Goal: Task Accomplishment & Management: Use online tool/utility

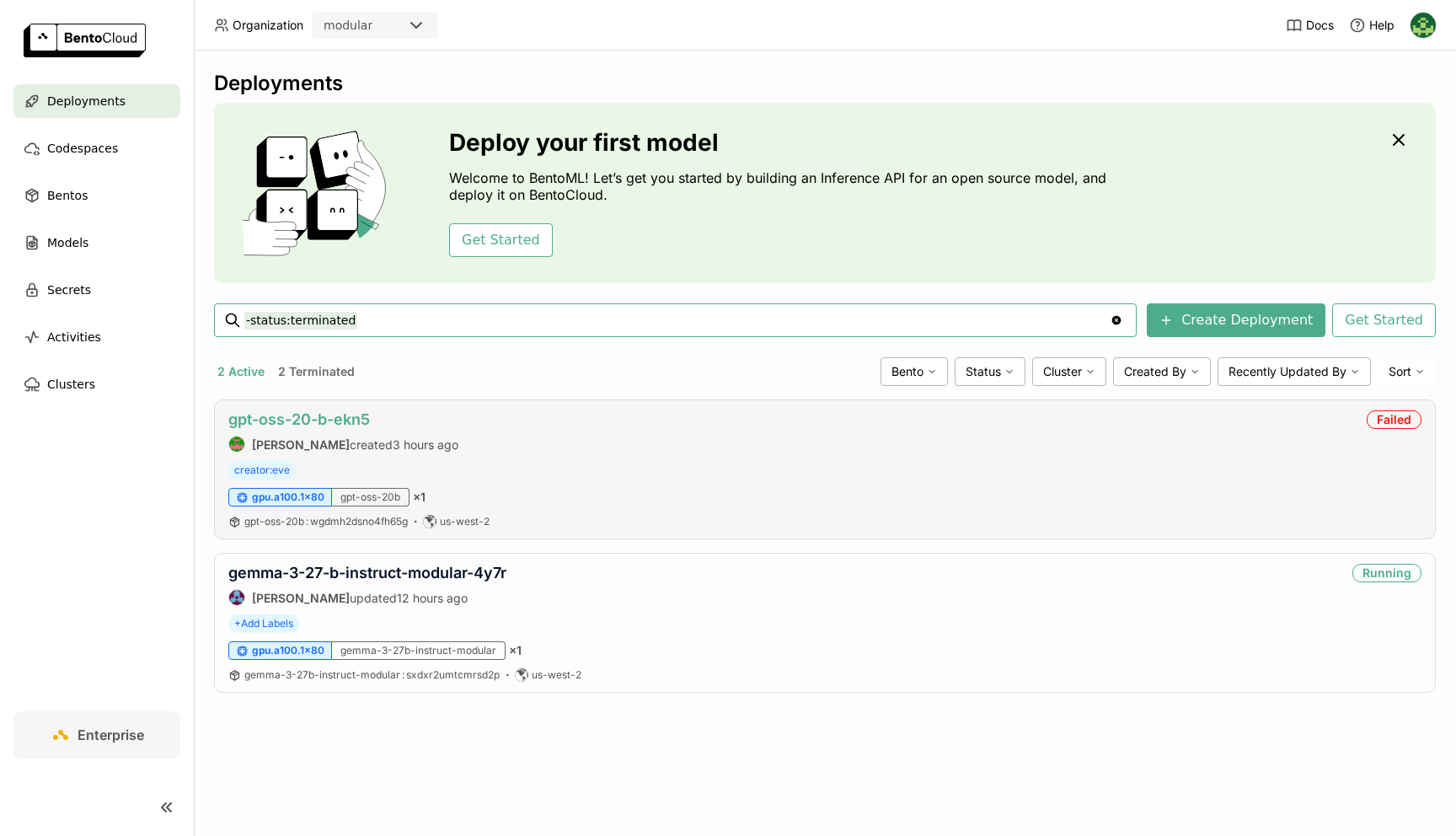
click at [356, 415] on link "gpt-oss-20-b-ekn5" at bounding box center [299, 419] width 141 height 17
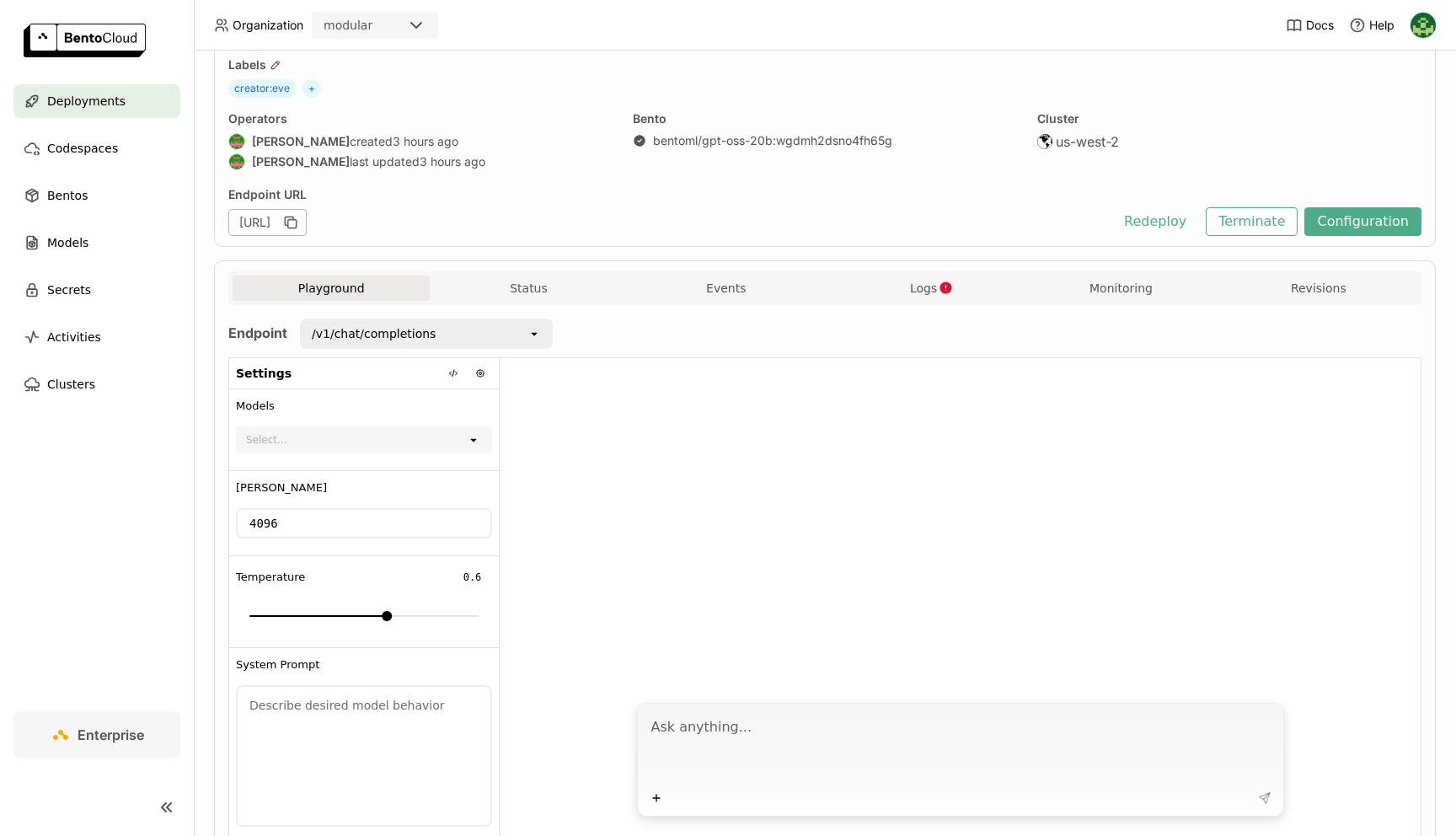
scroll to position [85, 0]
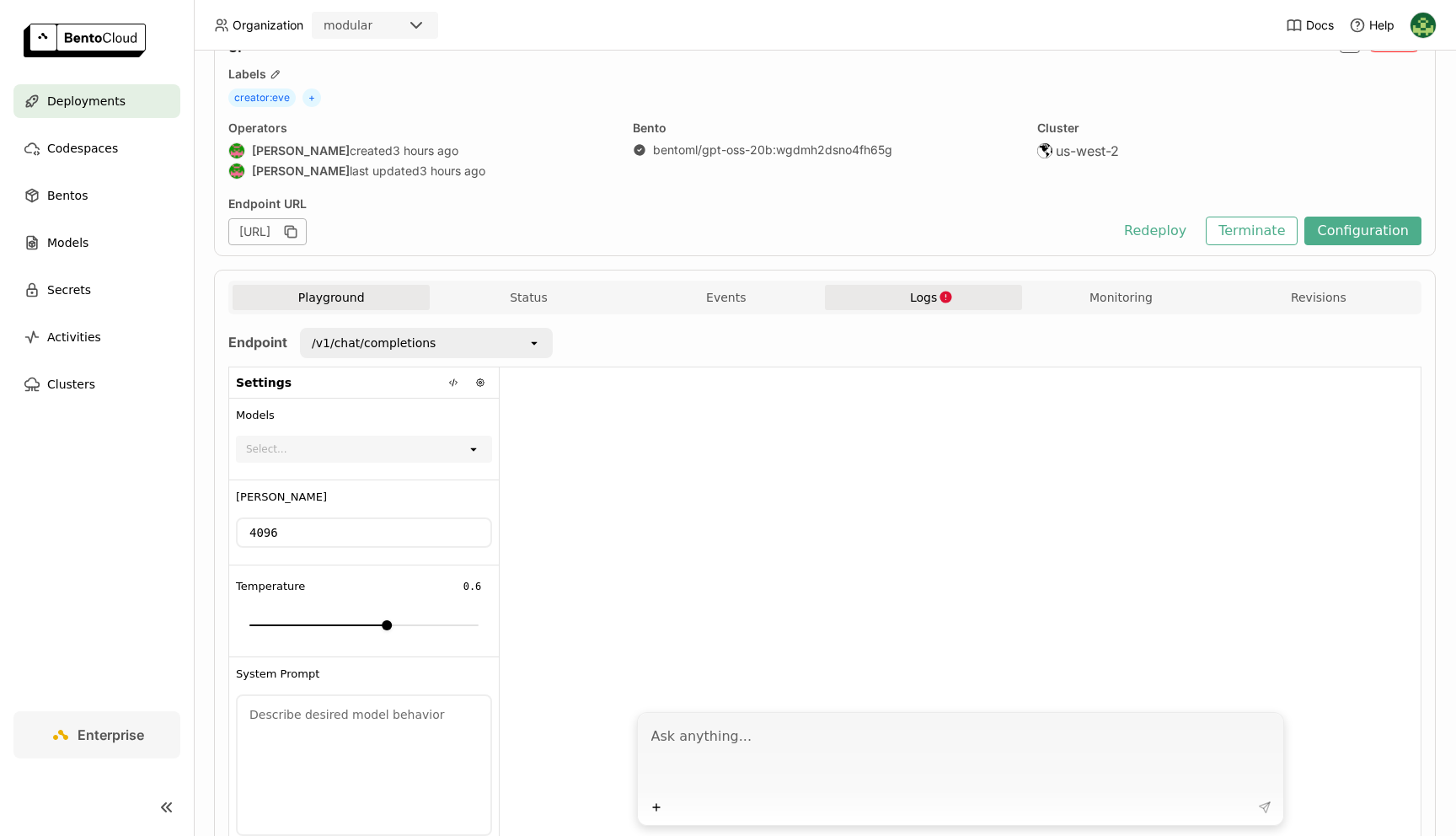
click at [919, 297] on span "Logs" at bounding box center [924, 298] width 27 height 15
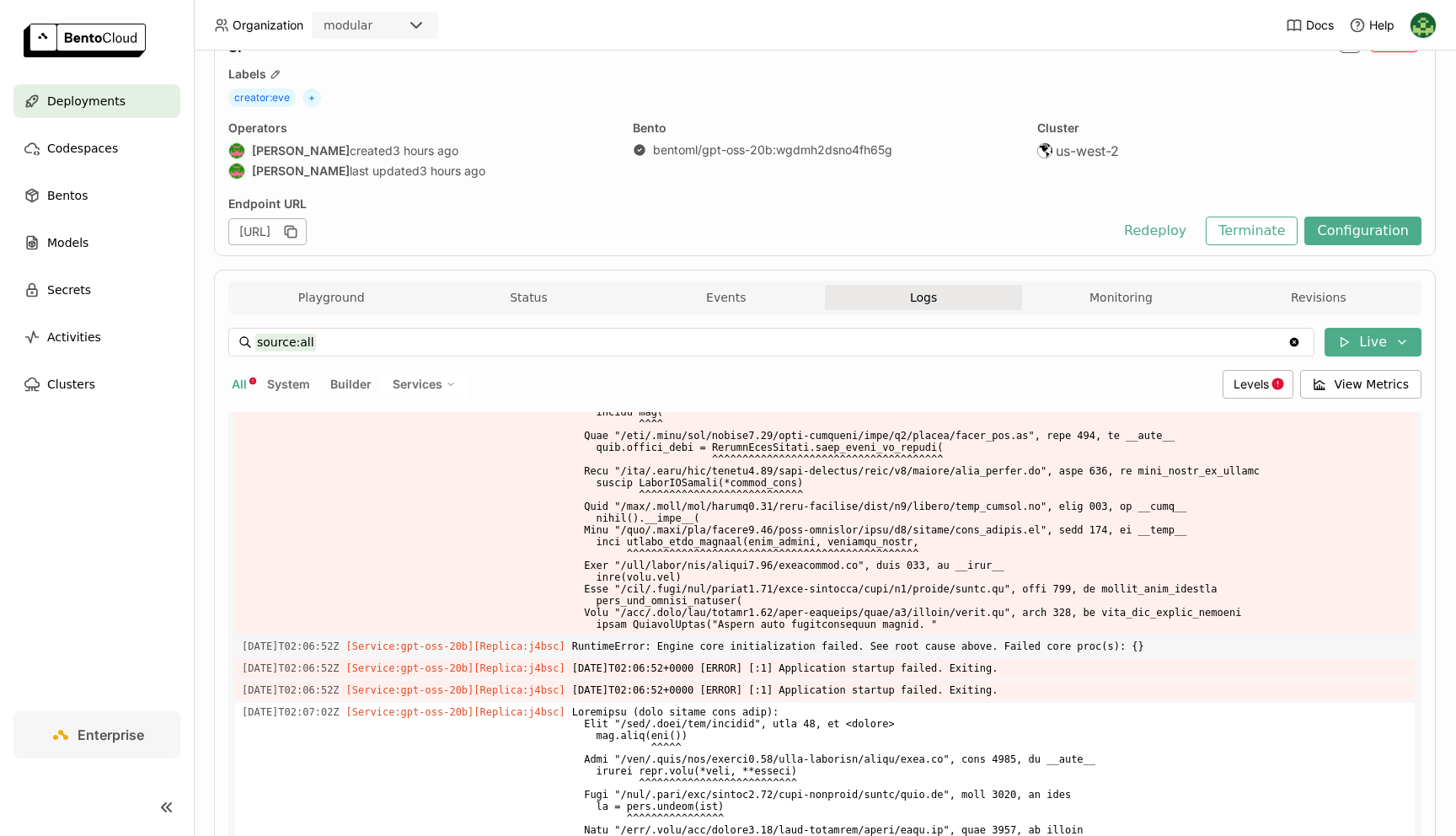
scroll to position [3209, 0]
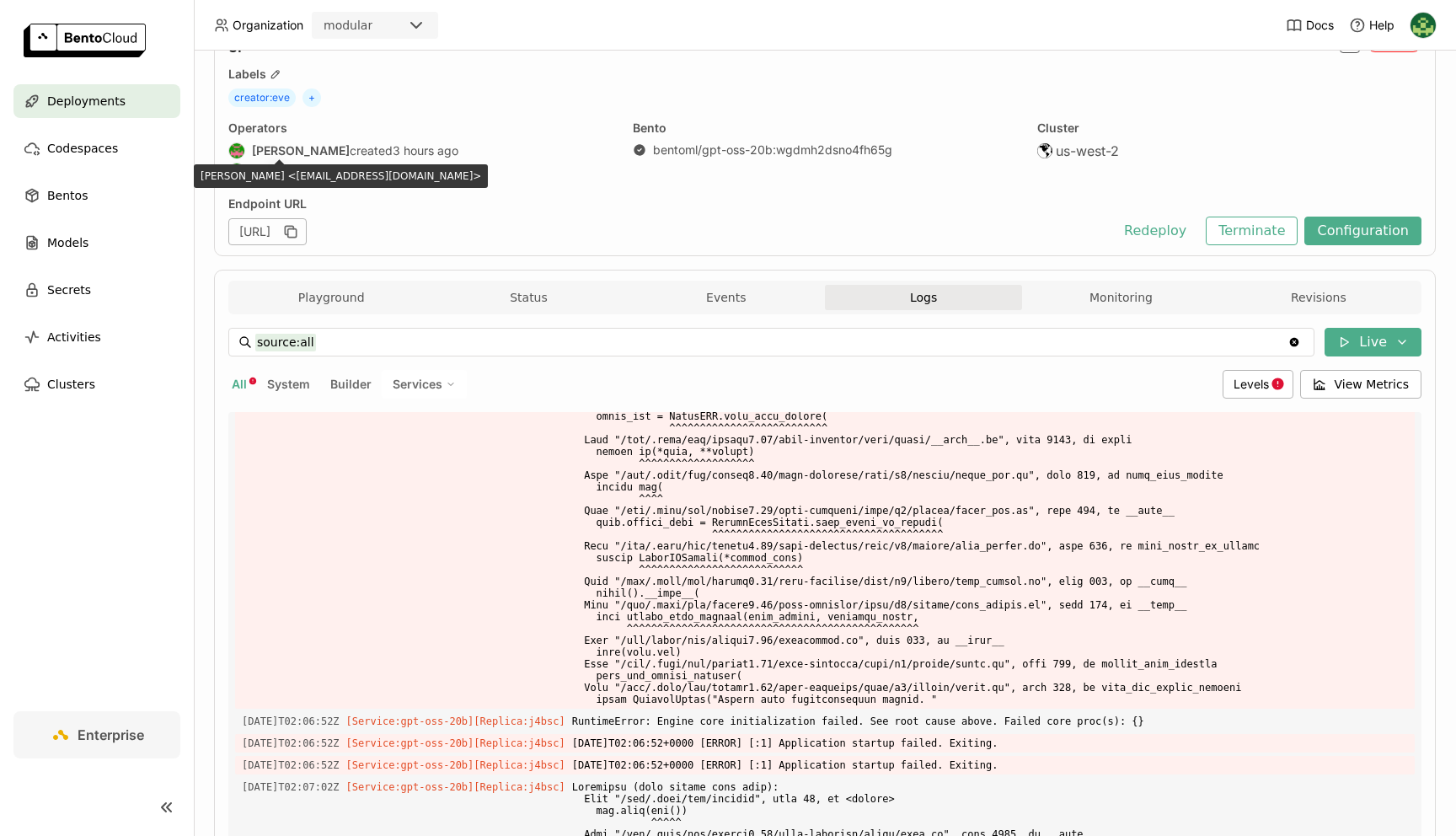
click at [276, 150] on strong "[PERSON_NAME]" at bounding box center [300, 151] width 98 height 15
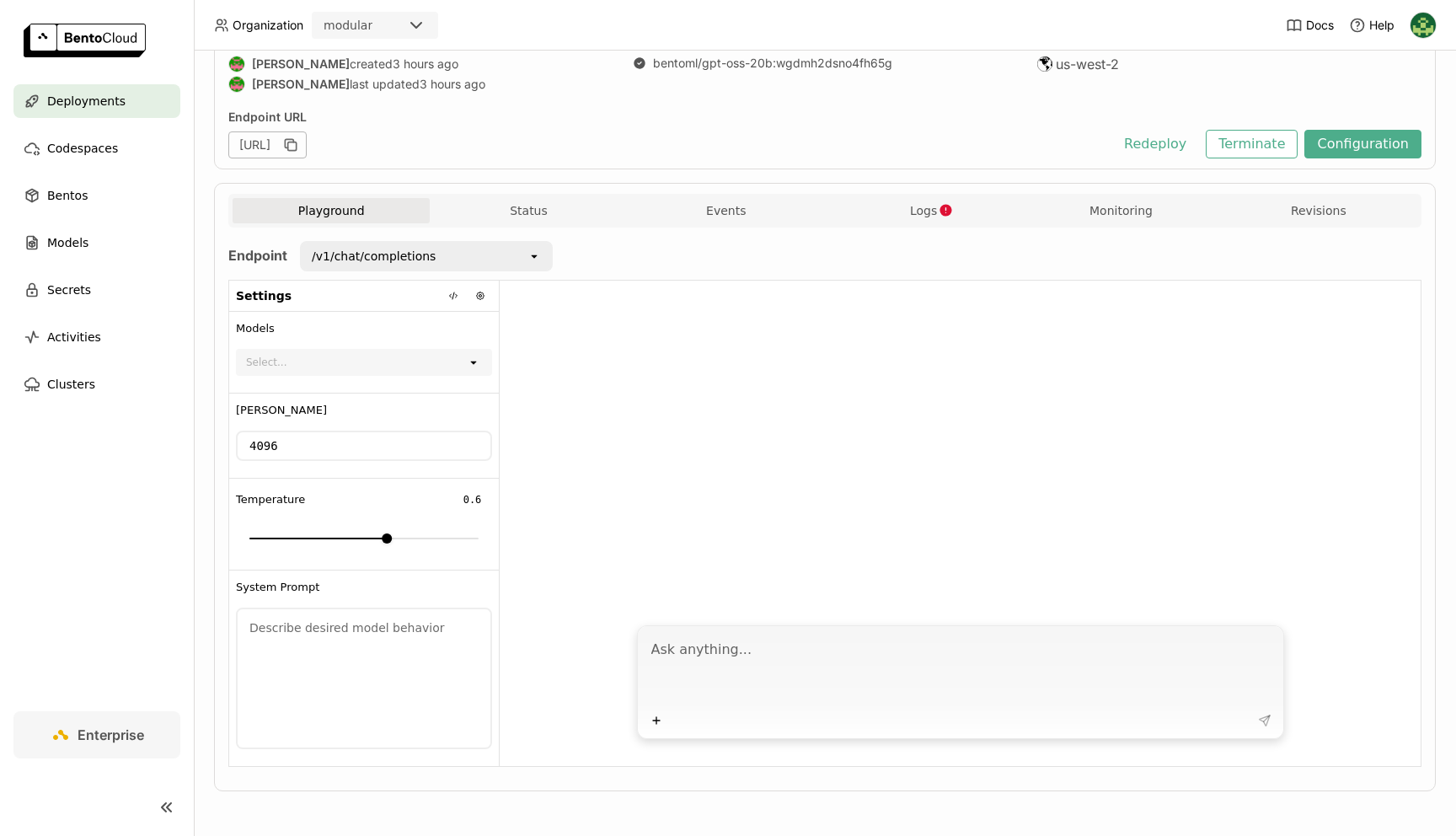
scroll to position [170, 0]
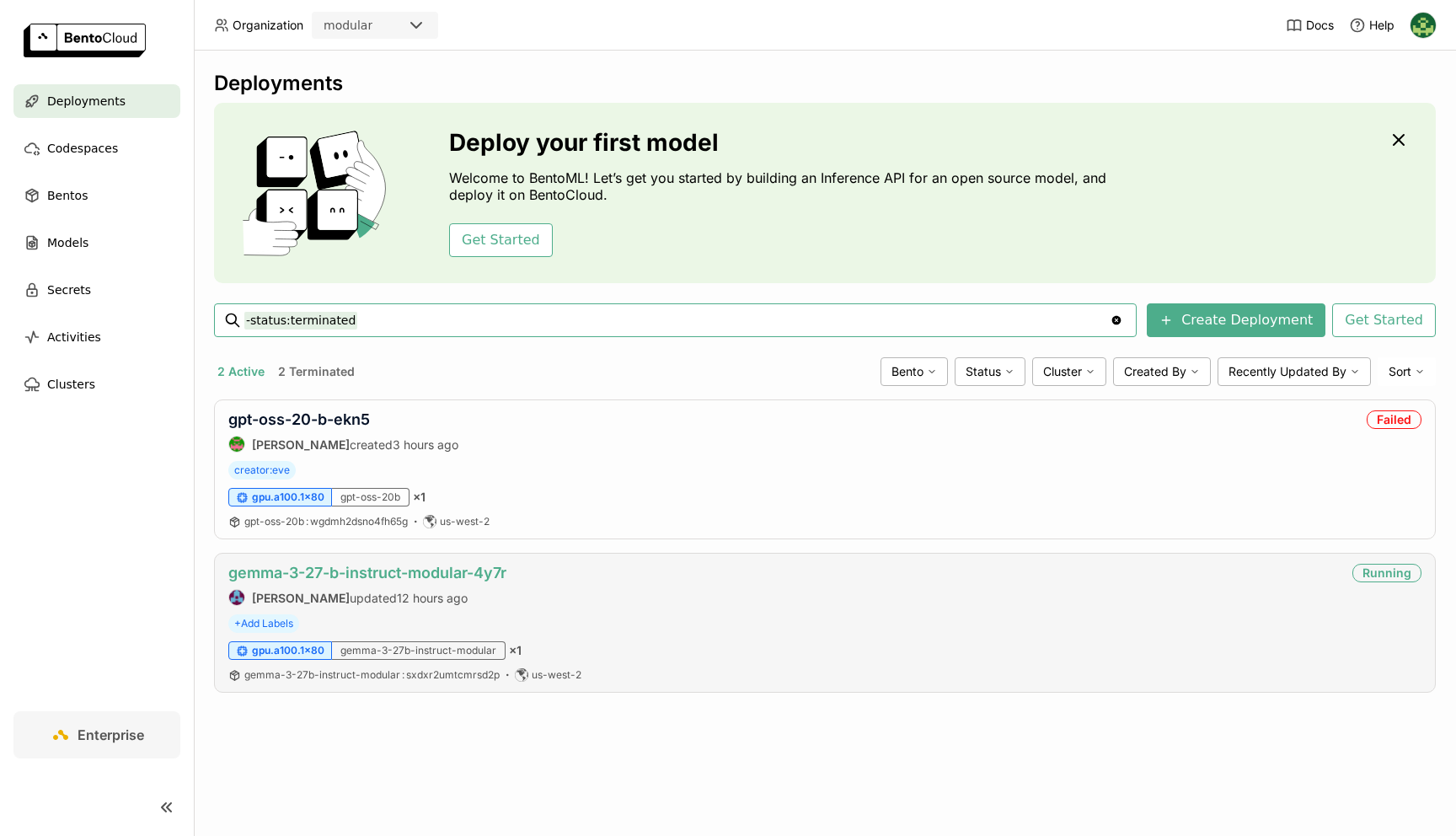
click at [481, 569] on link "gemma-3-27-b-instruct-modular-4y7r" at bounding box center [367, 573] width 278 height 17
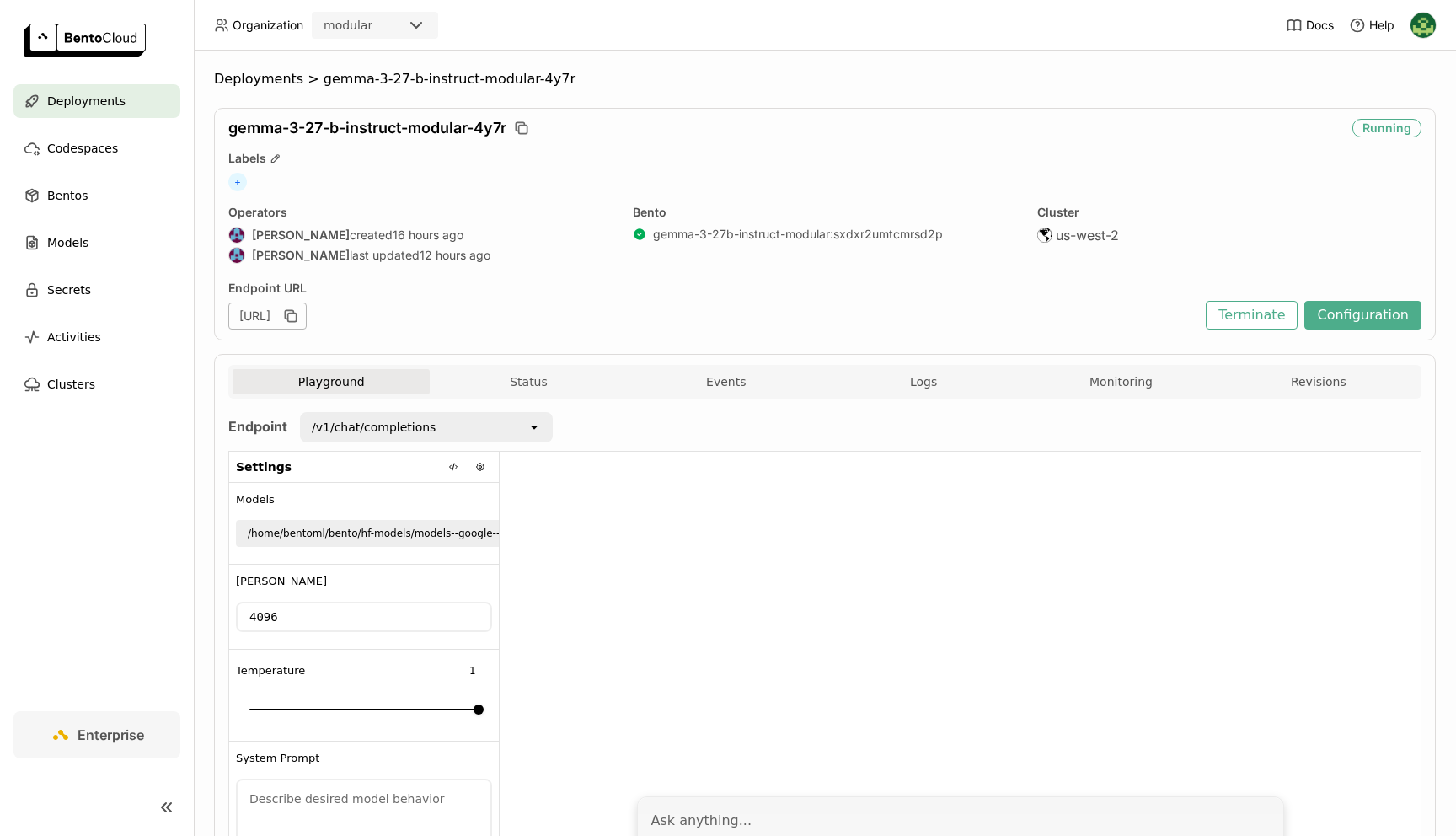
click at [461, 526] on div "/home/bentoml/bento/hf-models/models--google--gemma-3-27b-it/snapshots/005ad340…" at bounding box center [572, 533] width 648 height 16
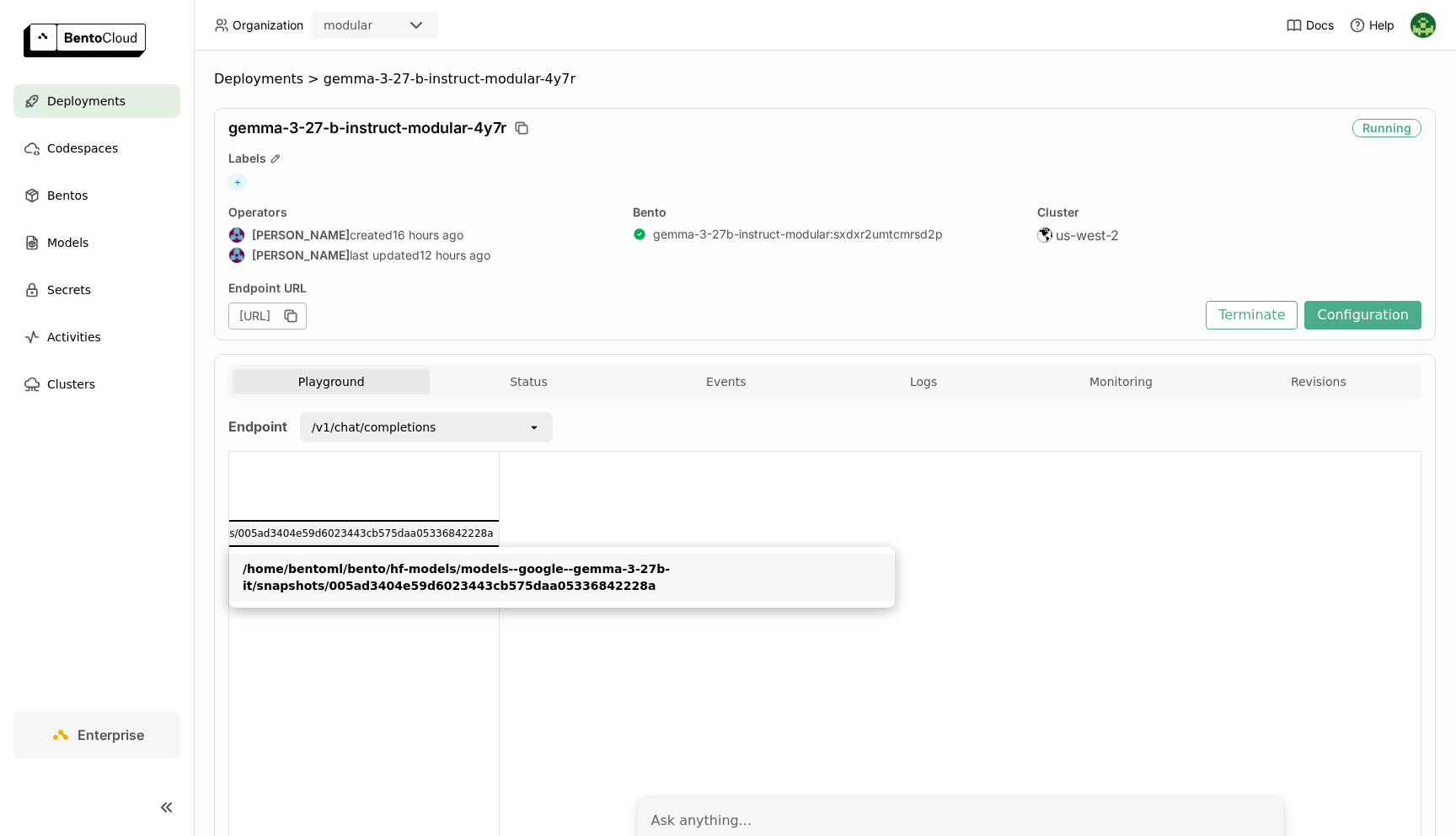
click at [631, 502] on div at bounding box center [960, 619] width 921 height 335
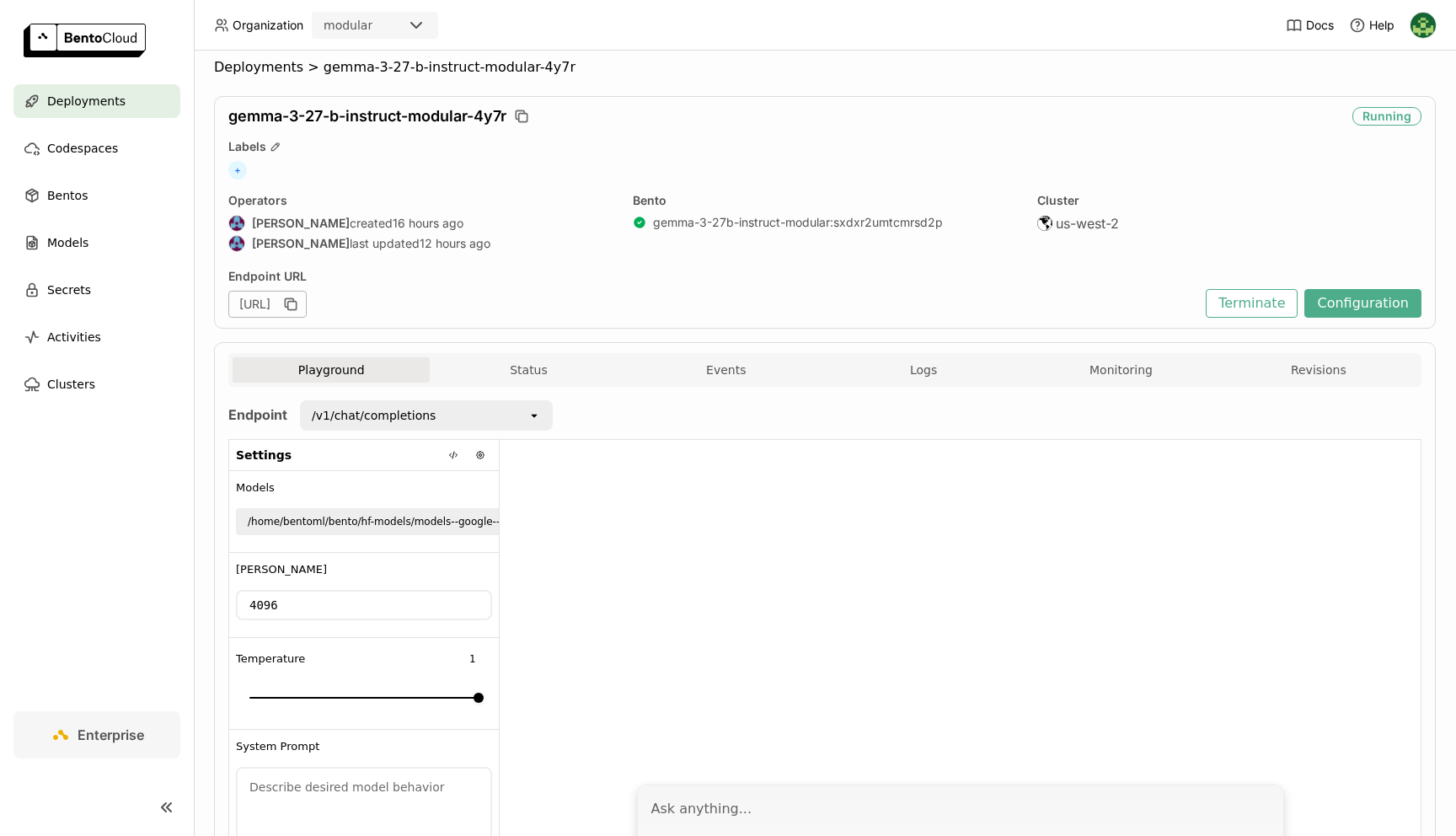
scroll to position [0, 0]
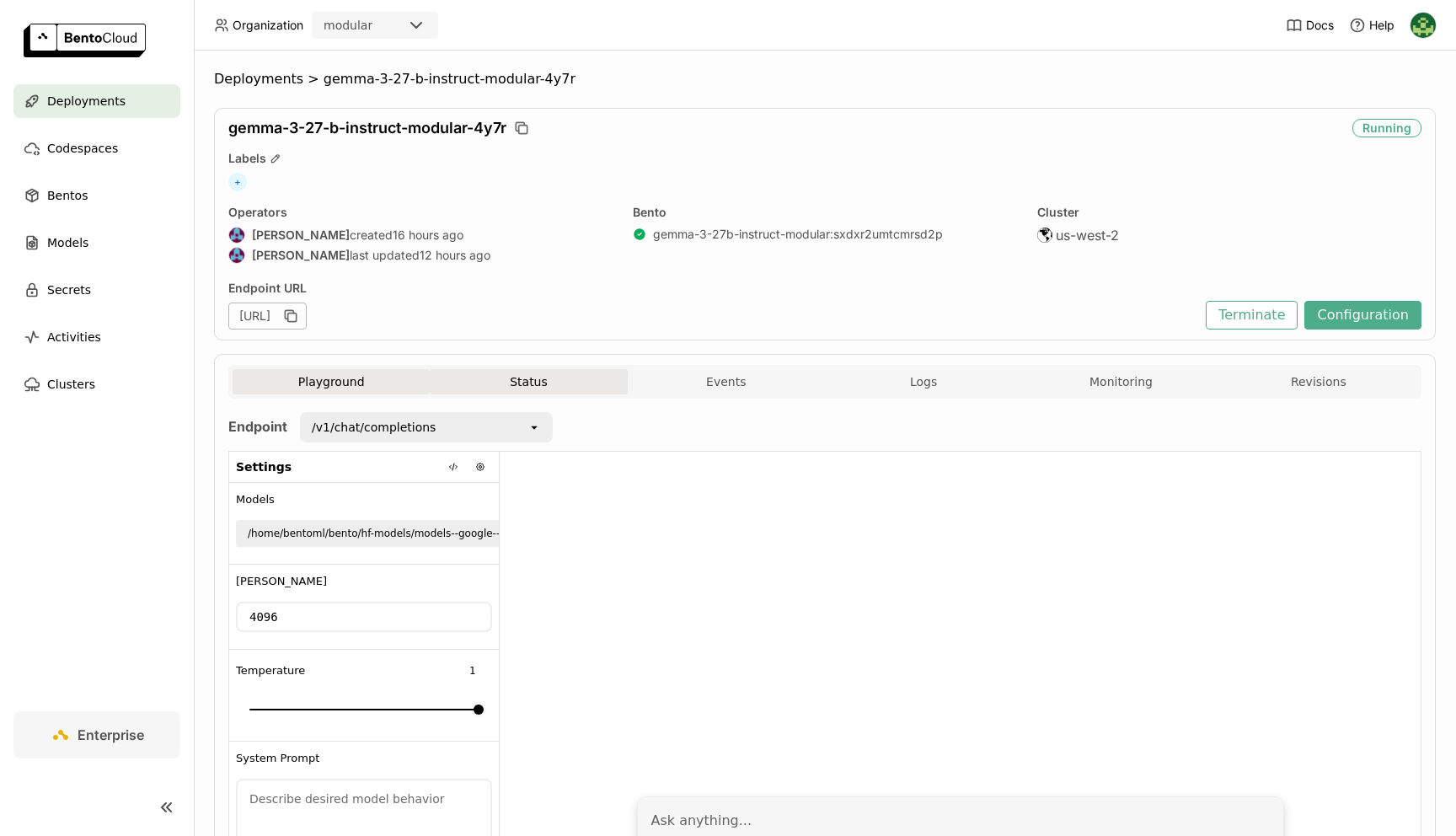
click at [506, 386] on button "Status" at bounding box center [528, 381] width 197 height 25
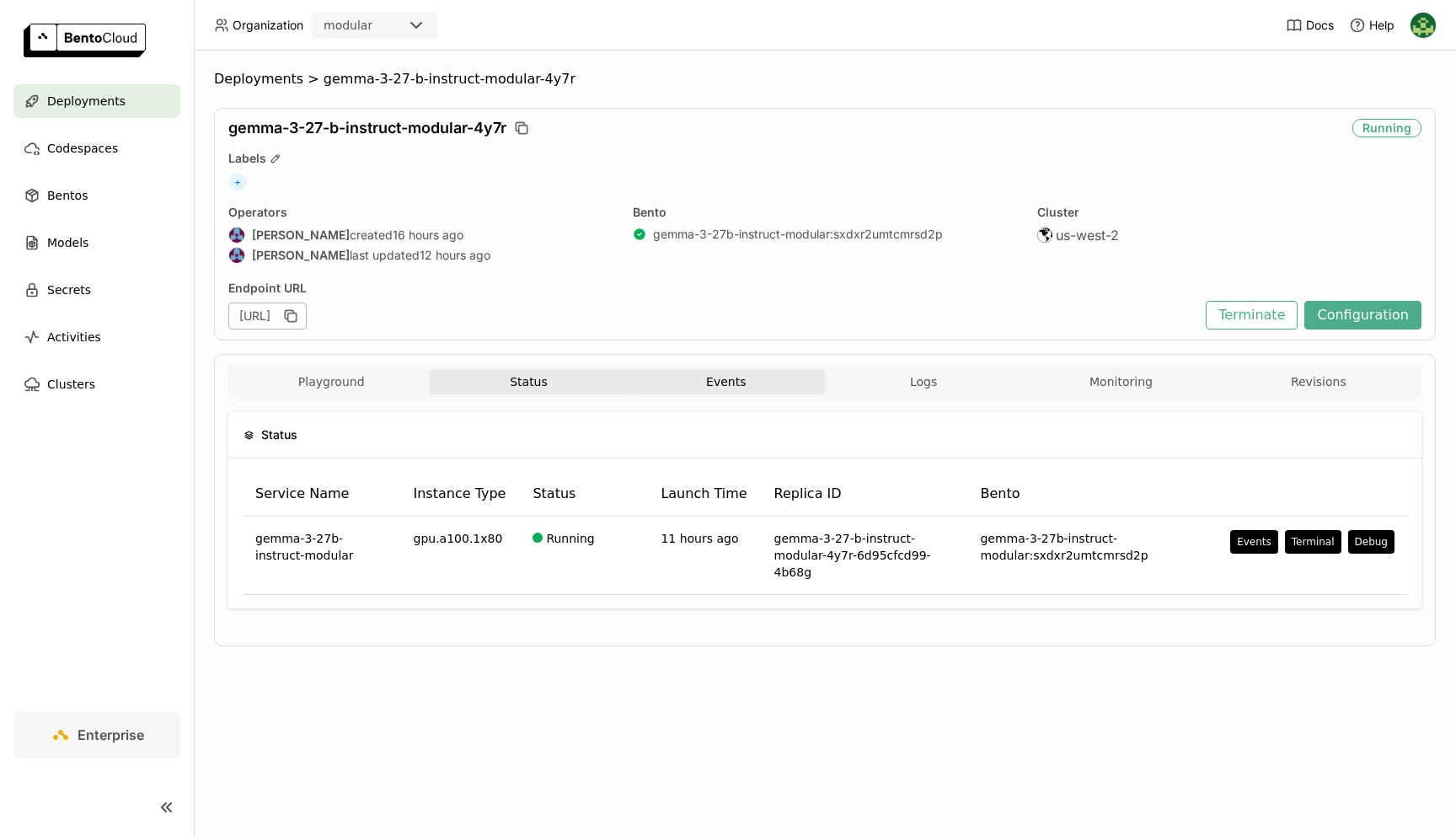
click at [687, 376] on button "Events" at bounding box center [727, 381] width 197 height 25
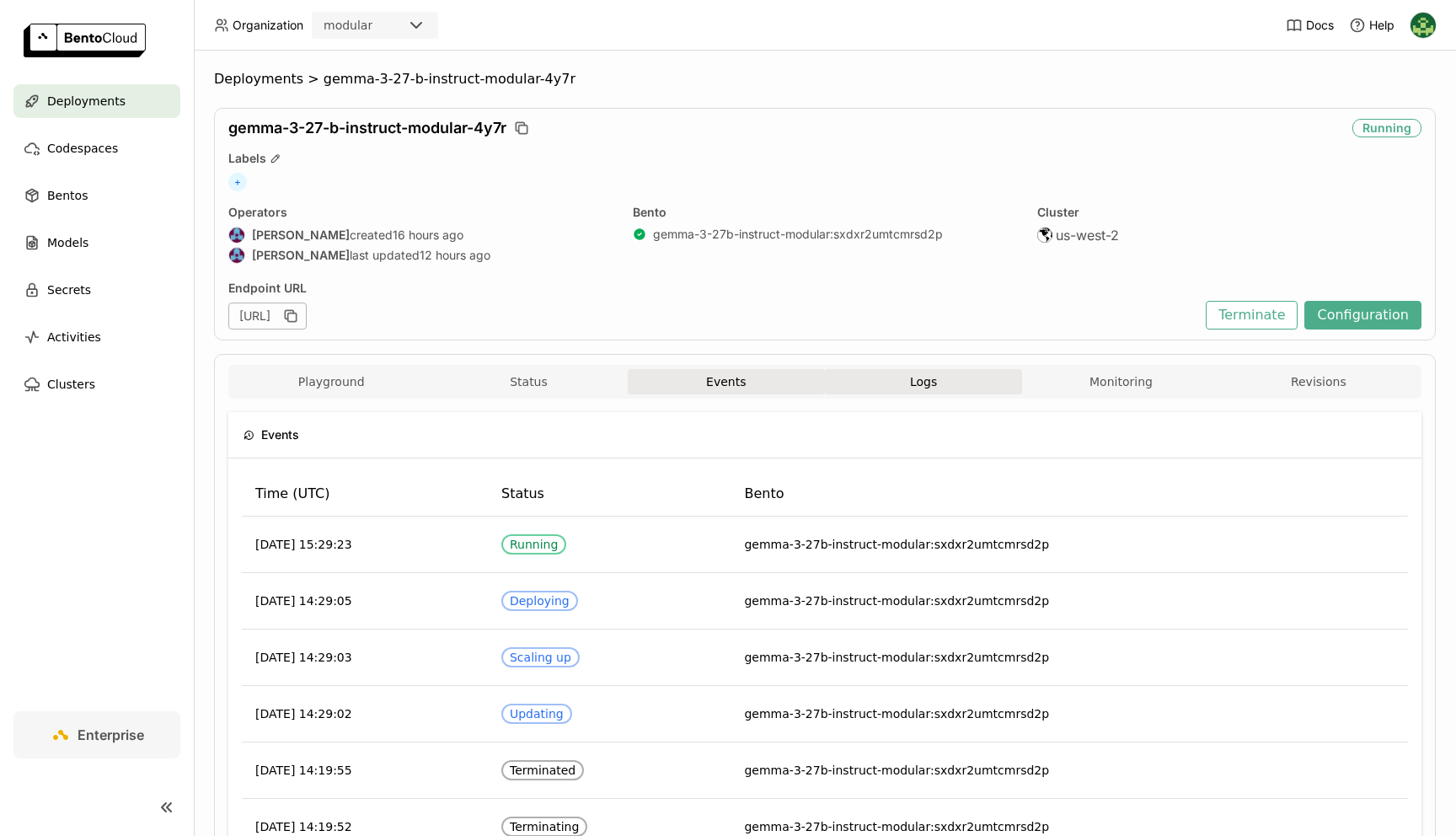
click at [918, 382] on span "Logs" at bounding box center [924, 382] width 27 height 15
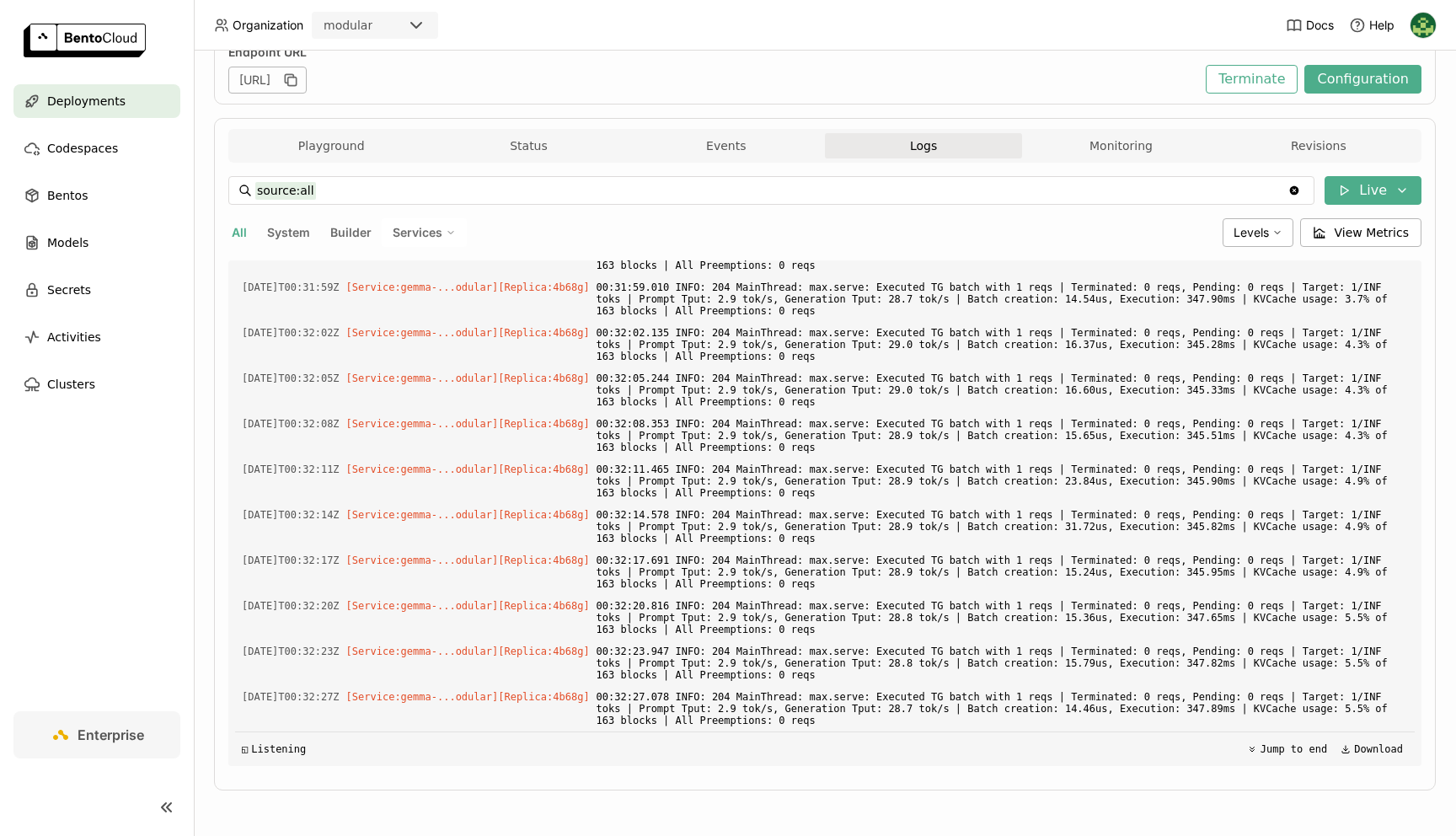
click at [1090, 163] on div "source:all source:all Clear value Live All System Builder Services Levels View …" at bounding box center [824, 471] width 1193 height 617
click at [1124, 147] on button "Monitoring" at bounding box center [1120, 146] width 197 height 25
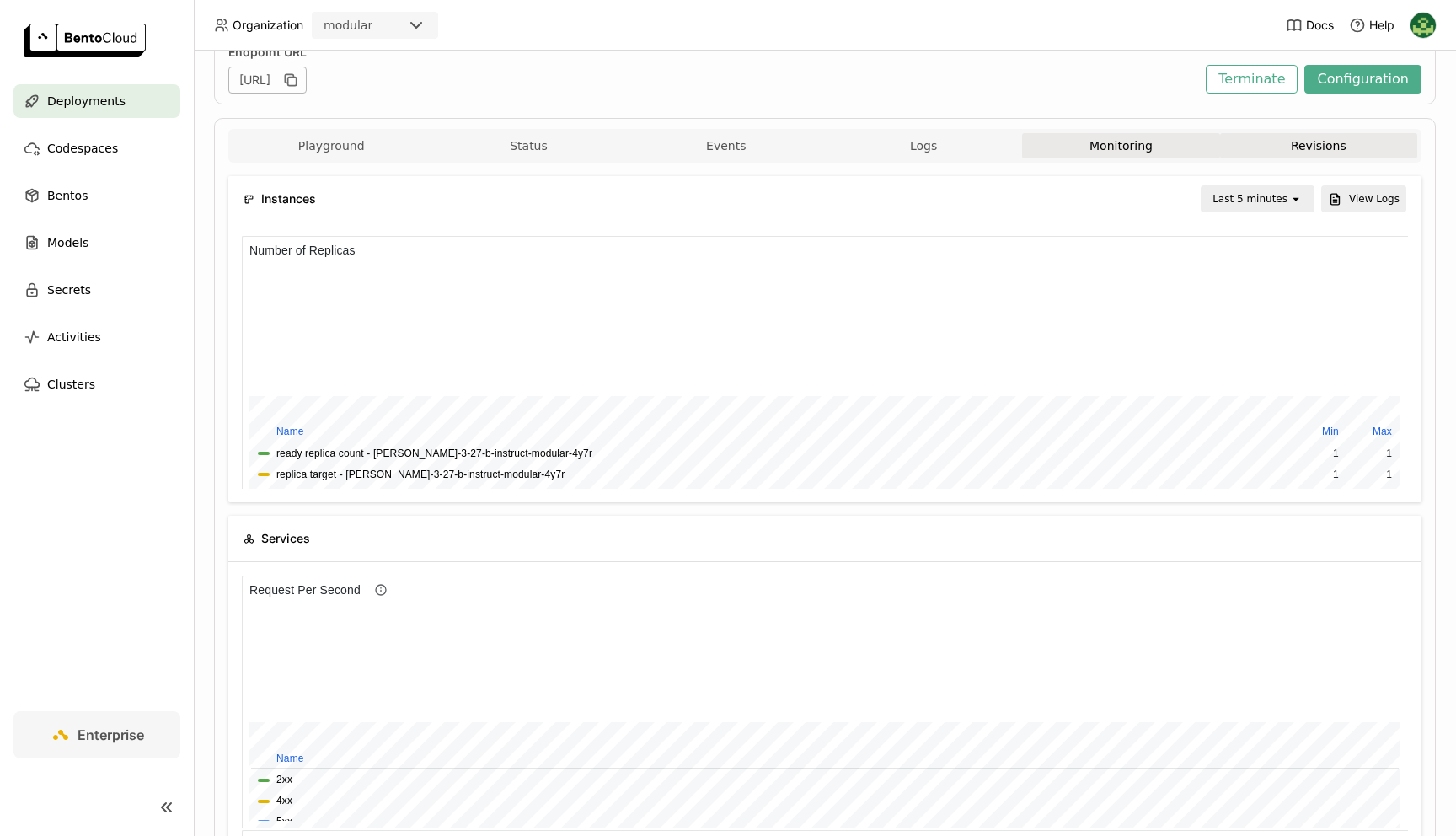
click at [1326, 143] on button "Revisions" at bounding box center [1319, 146] width 197 height 25
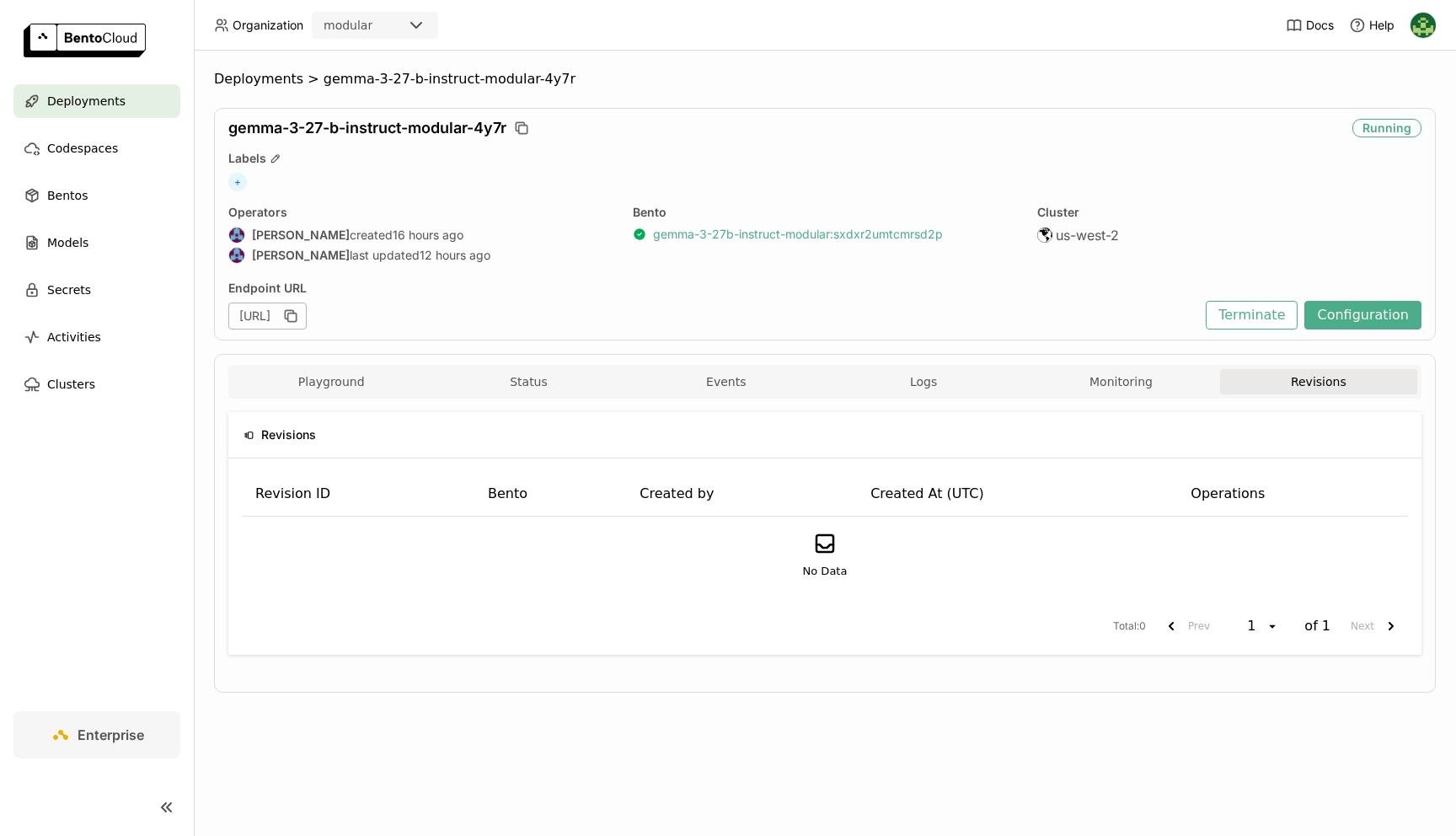
click at [889, 235] on link "gemma-3-27b-instruct-modular : sxdxr2umtcmrsd2p" at bounding box center [798, 234] width 290 height 15
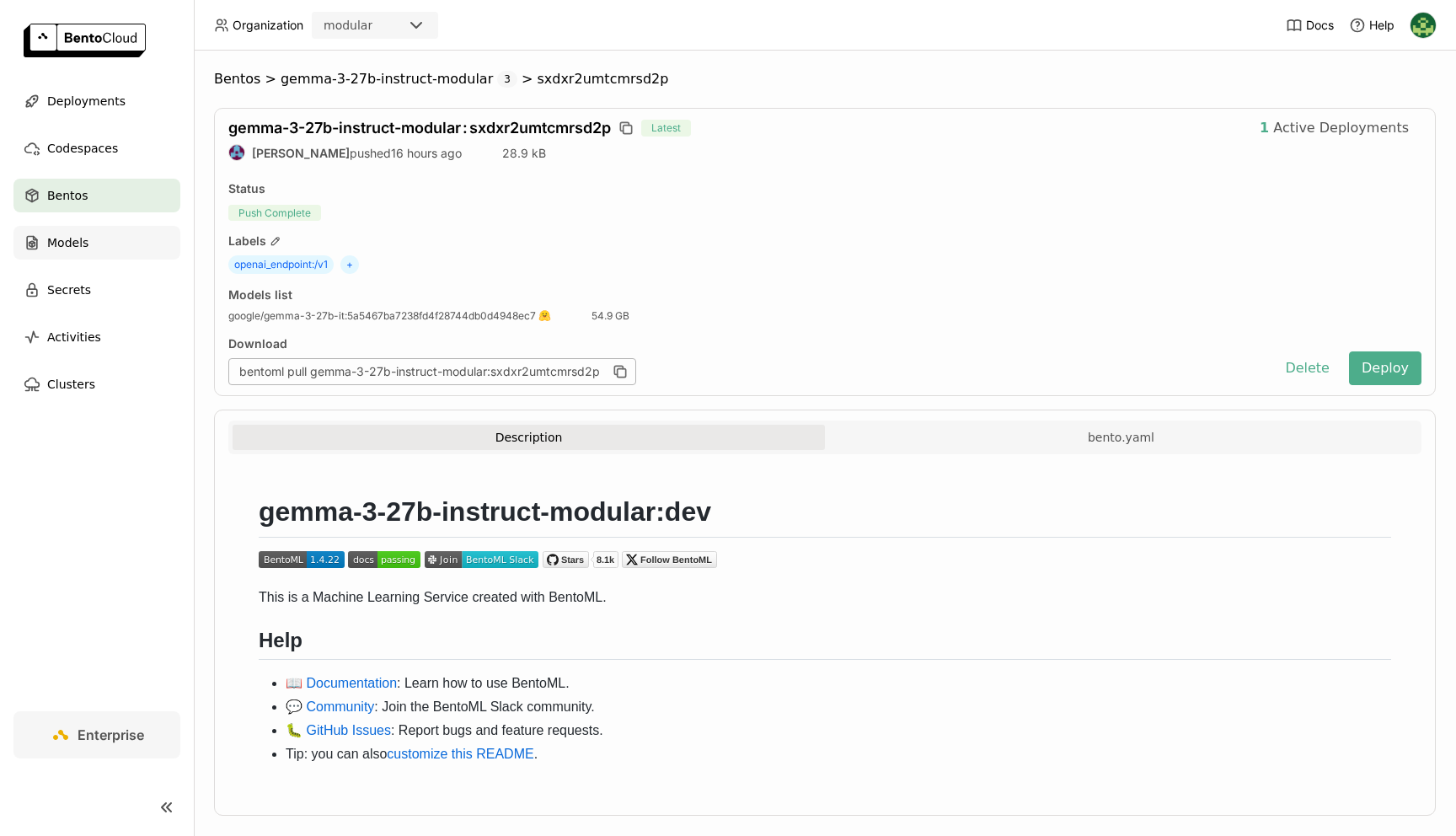
click at [87, 235] on div "Models" at bounding box center [97, 242] width 166 height 34
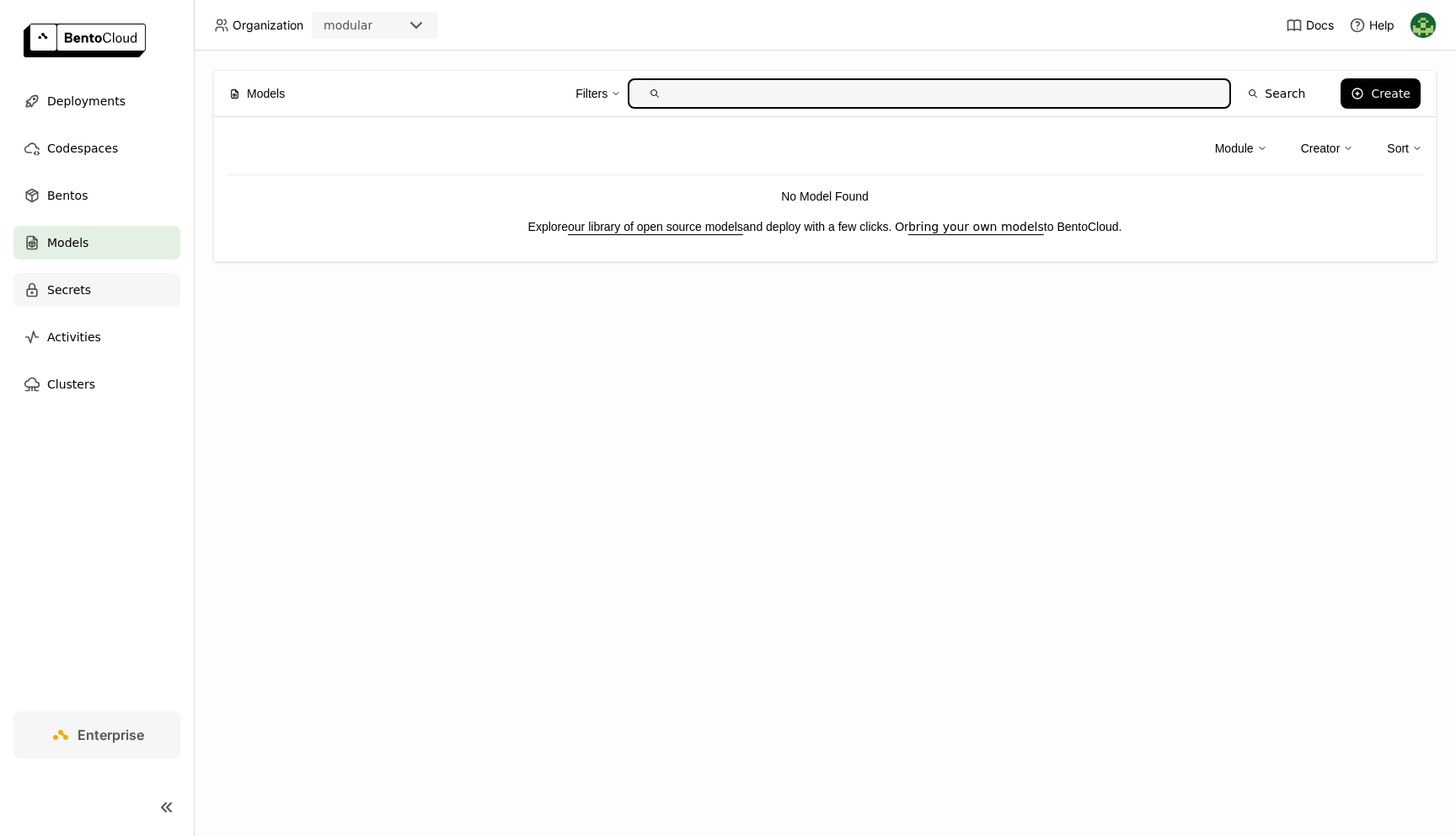
click at [88, 273] on div "Secrets" at bounding box center [97, 289] width 166 height 34
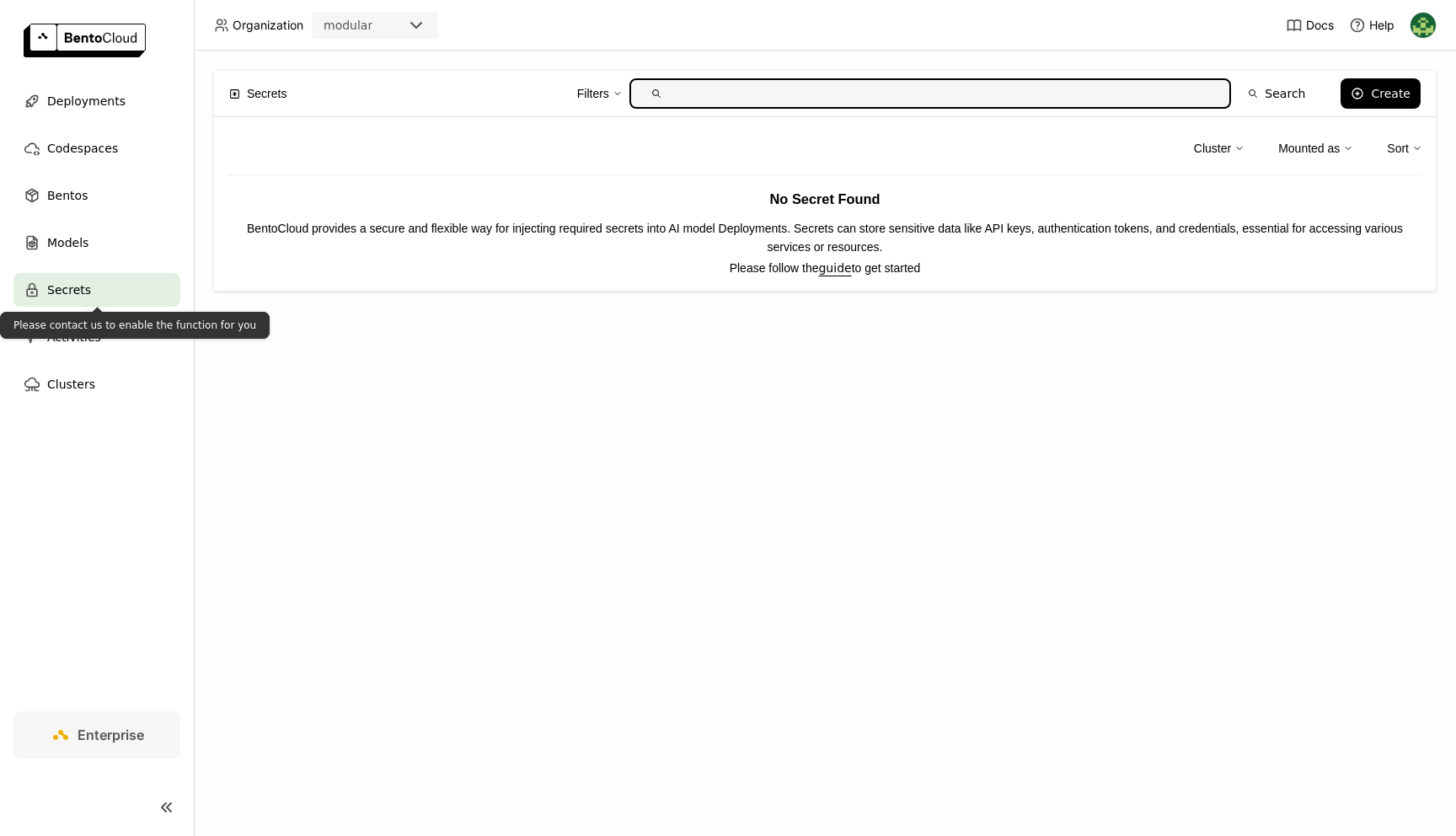
click at [85, 320] on div "Please contact us to enable the function for you" at bounding box center [134, 325] width 270 height 27
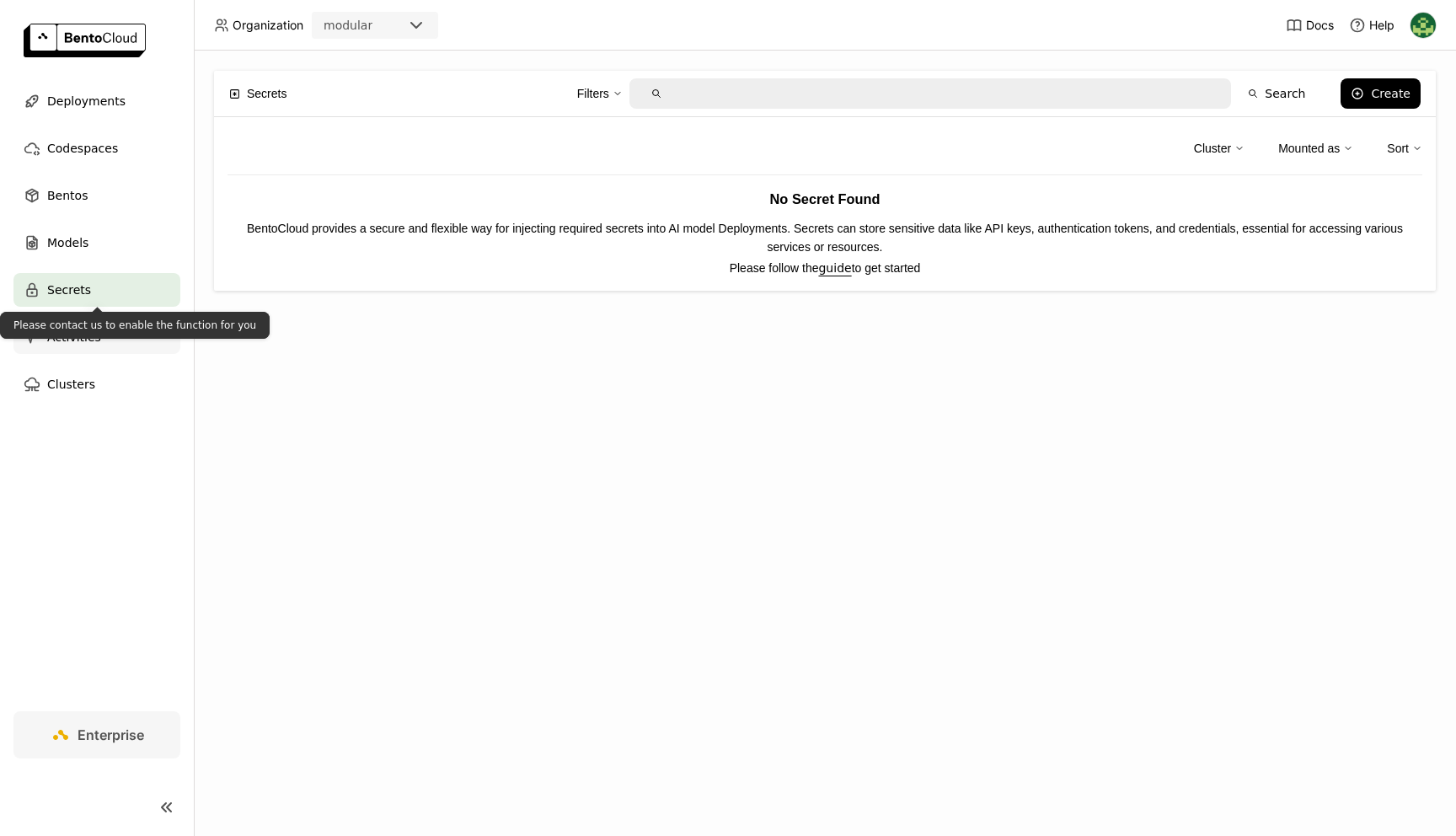
click at [89, 343] on span "Activities" at bounding box center [74, 337] width 54 height 20
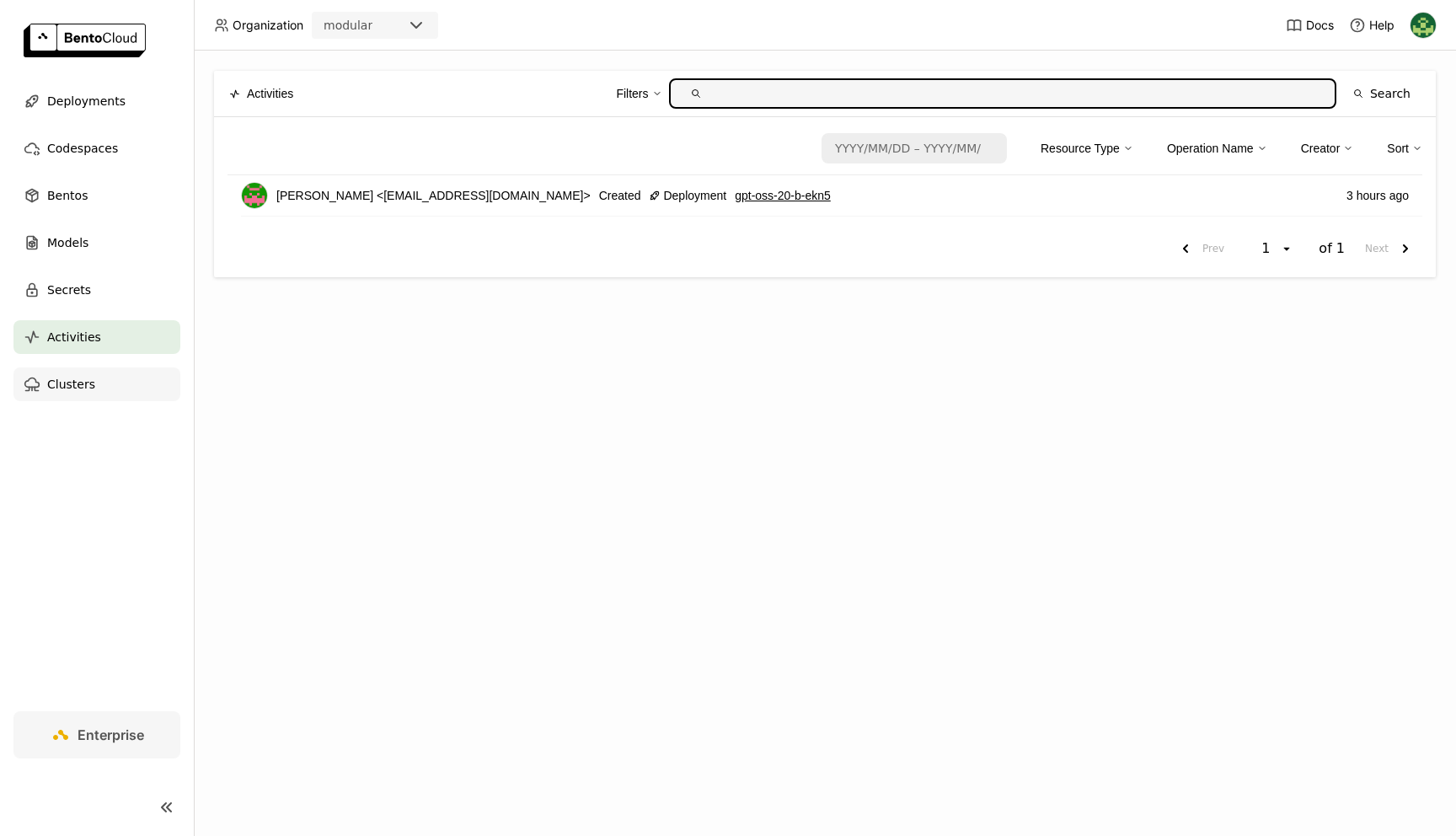
click at [105, 388] on div "Clusters" at bounding box center [97, 384] width 166 height 34
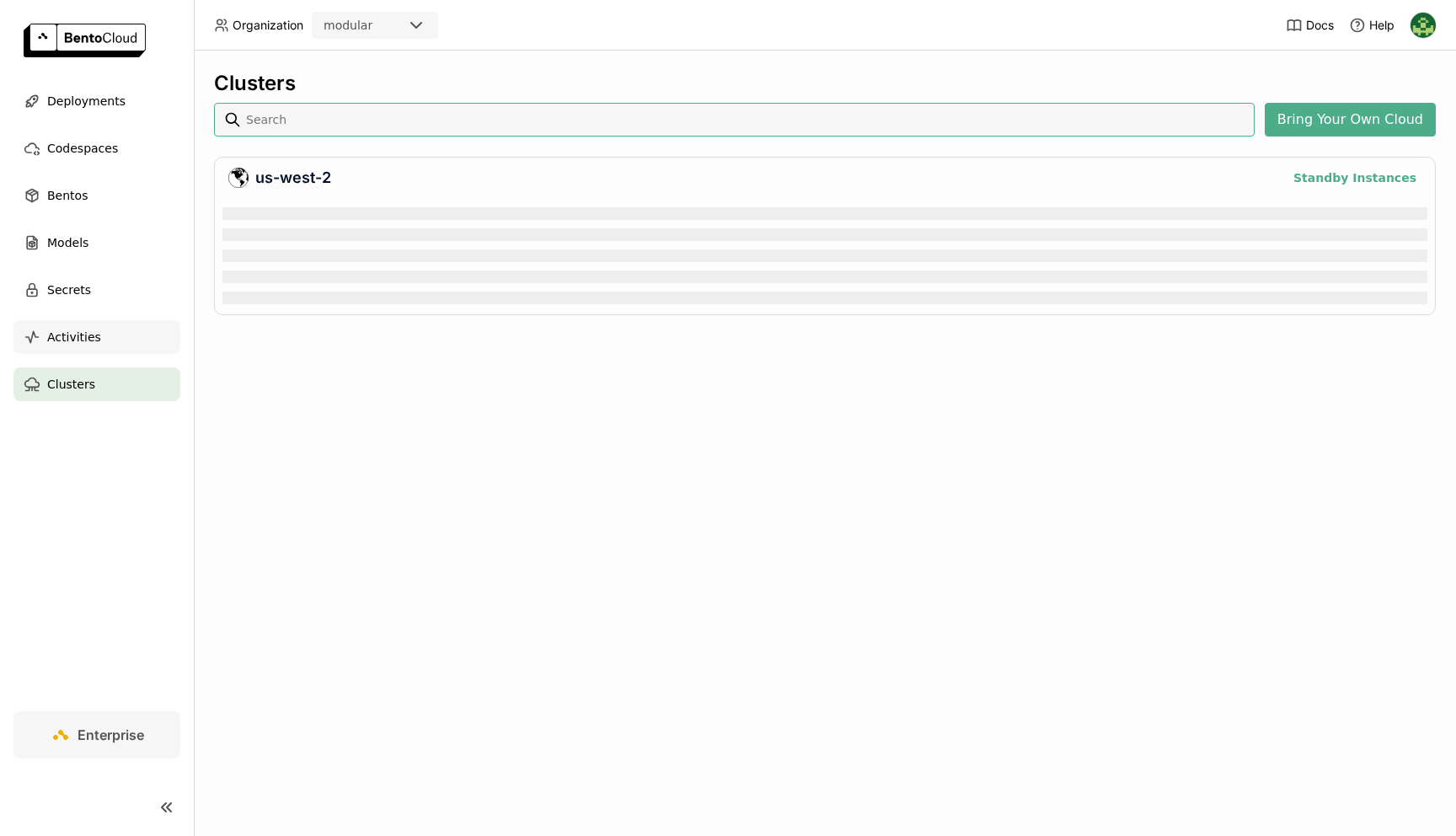
click at [107, 341] on div "Activities" at bounding box center [97, 337] width 166 height 34
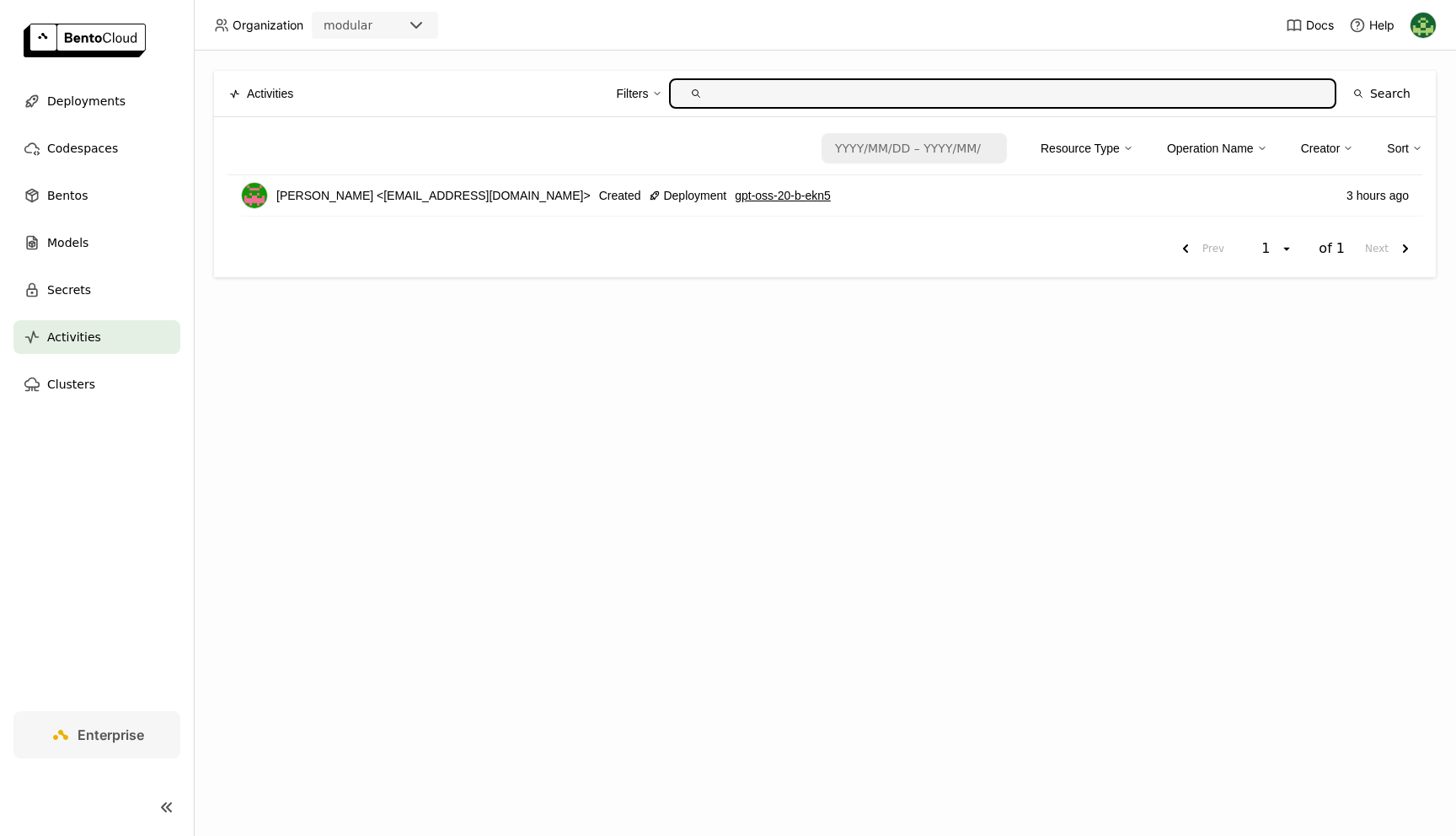
click at [1419, 33] on img at bounding box center [1423, 25] width 25 height 25
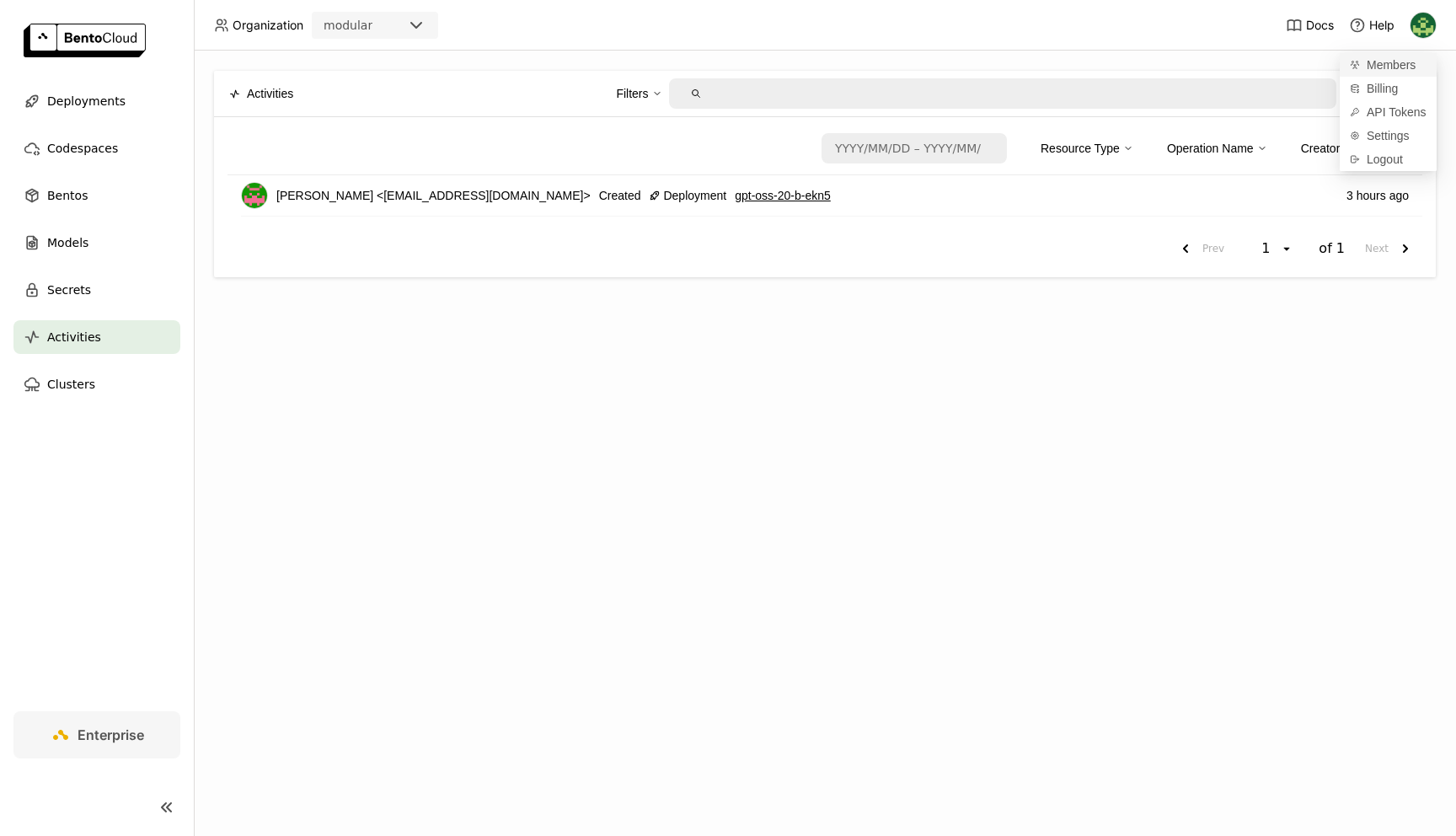
click at [1395, 66] on span "Members" at bounding box center [1391, 65] width 49 height 15
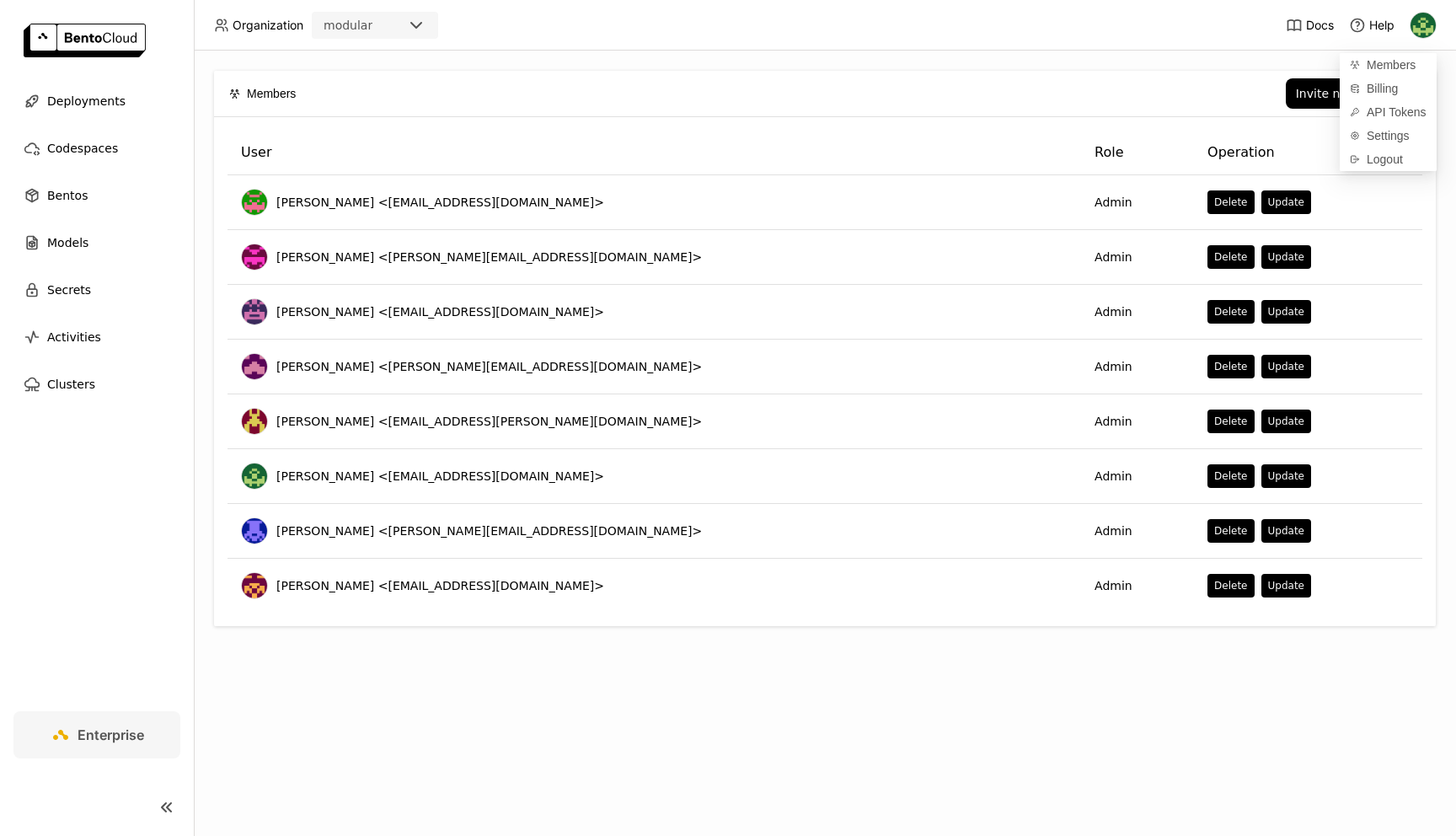
click at [808, 85] on div "Invite new member" at bounding box center [866, 93] width 1108 height 30
click at [95, 104] on span "Deployments" at bounding box center [86, 101] width 78 height 20
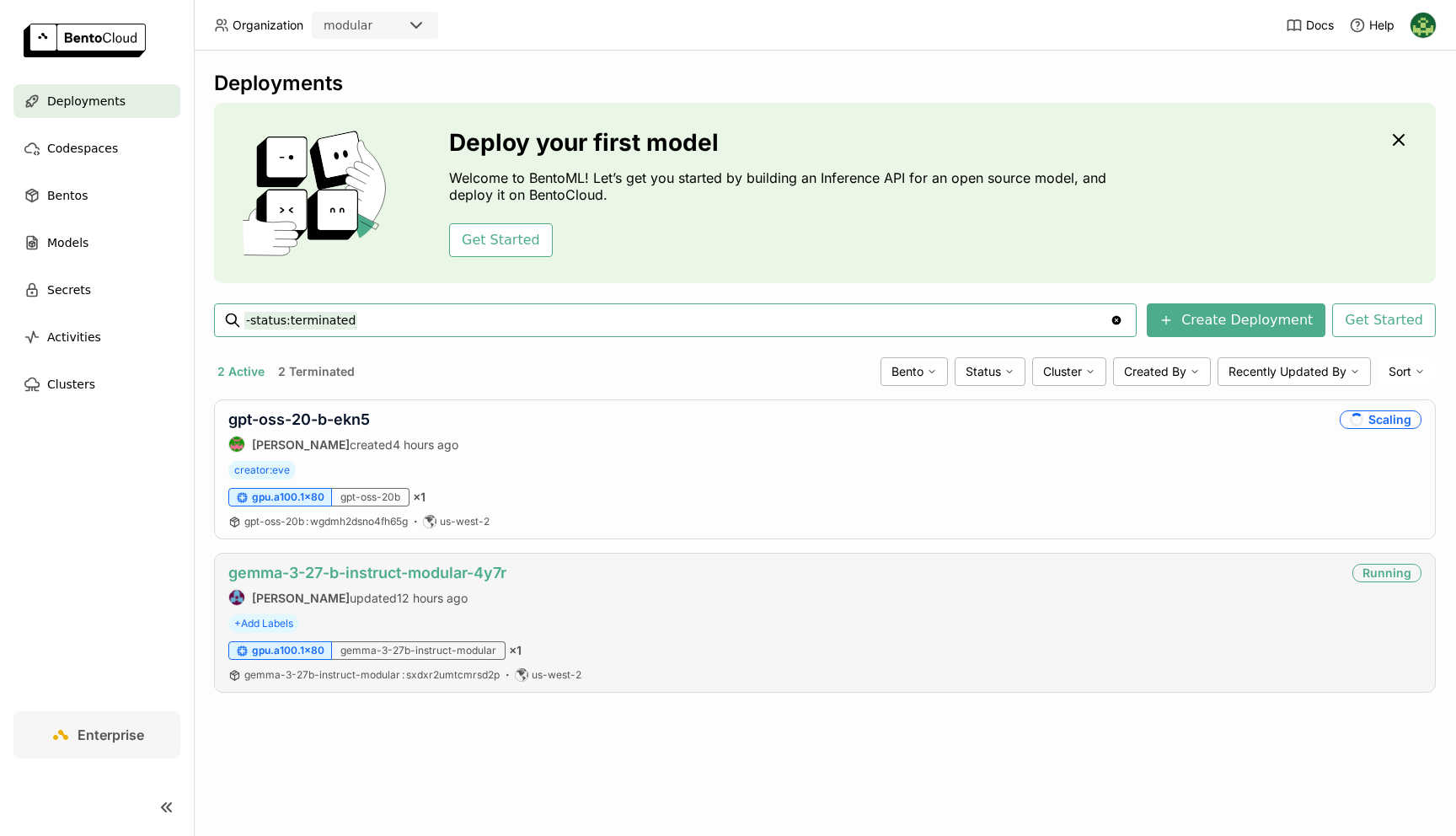
click at [503, 574] on link "gemma-3-27-b-instruct-modular-4y7r" at bounding box center [367, 573] width 278 height 17
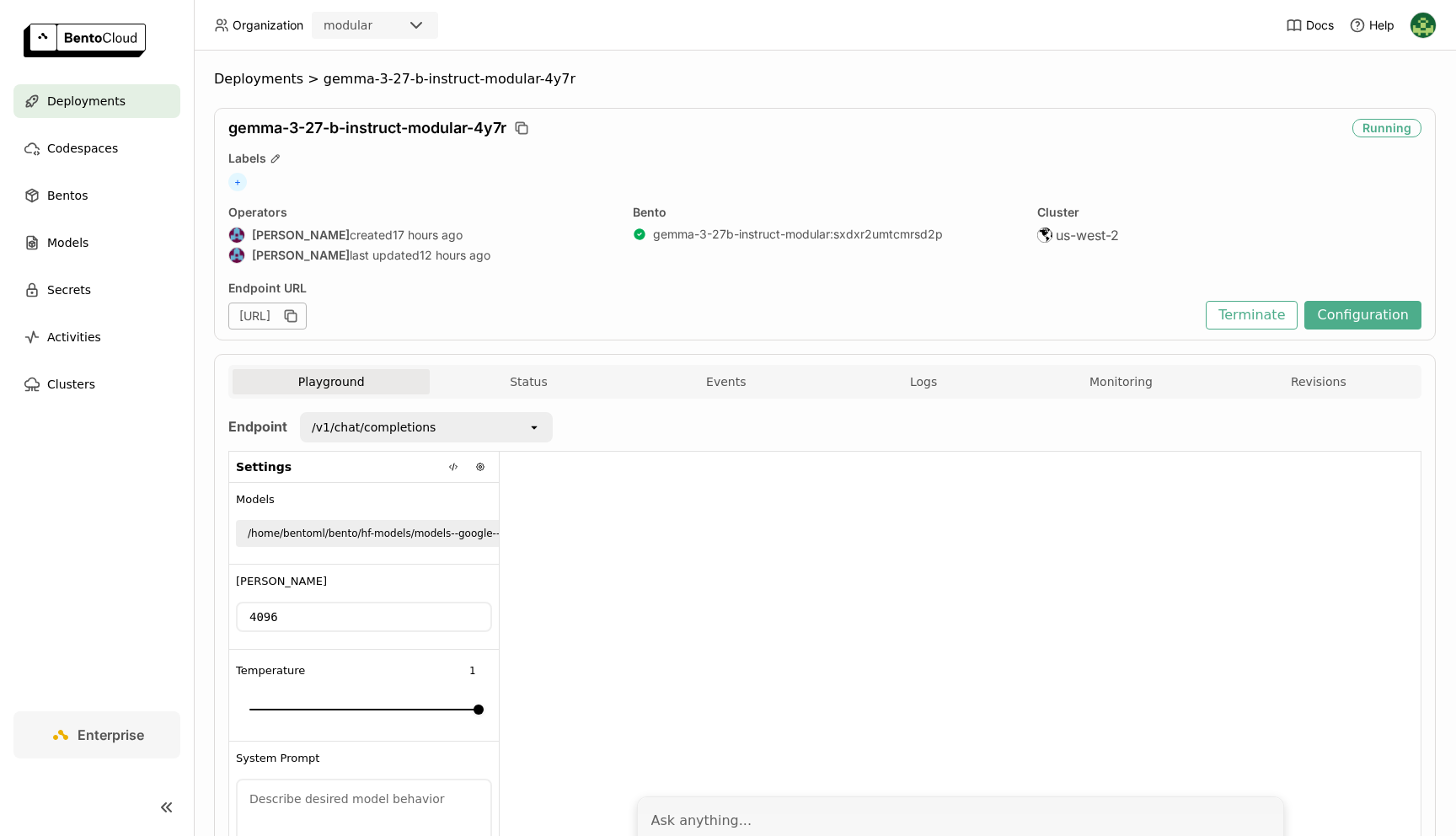
click at [417, 421] on div "/v1/chat/completions" at bounding box center [373, 427] width 124 height 16
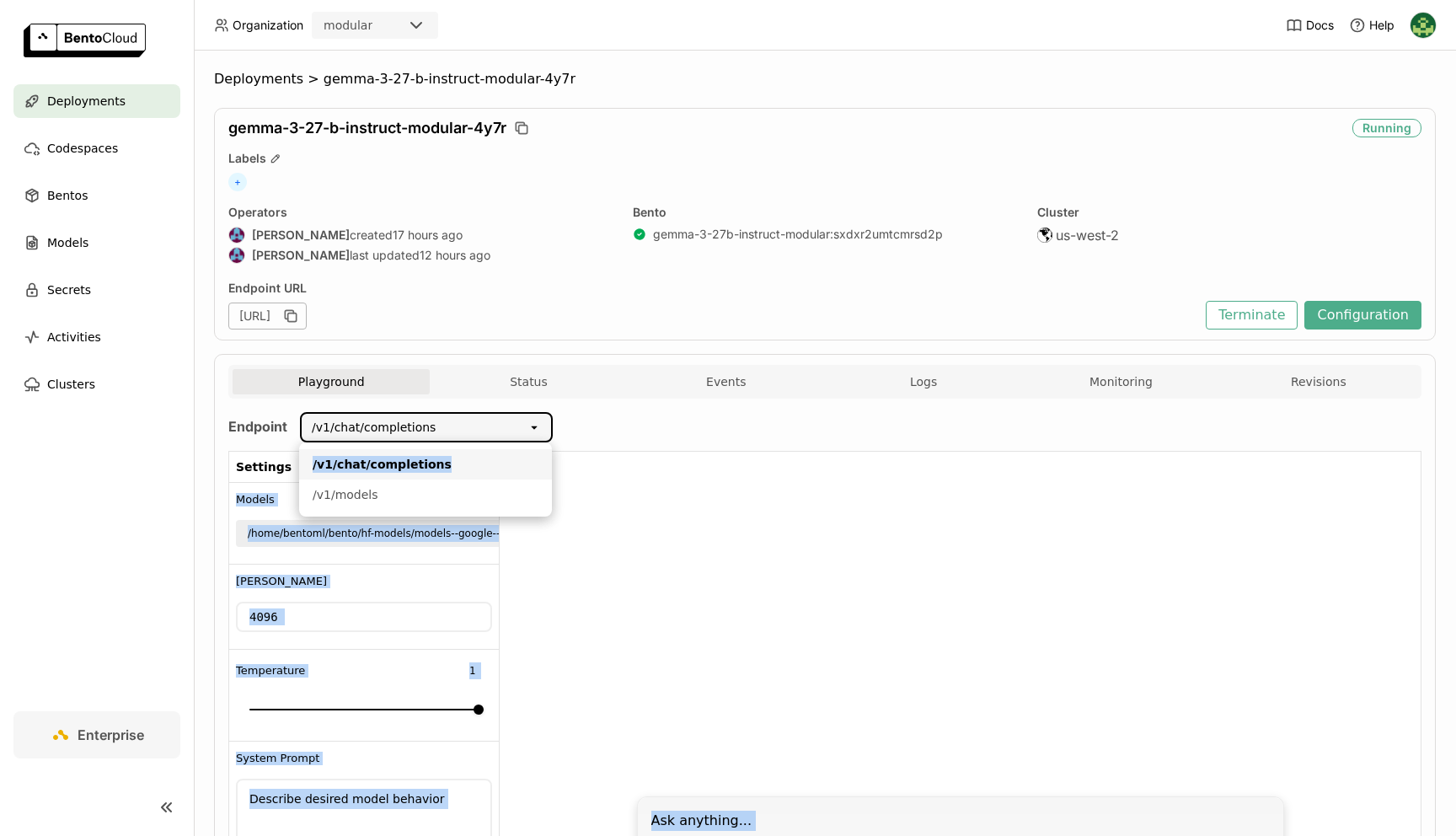
drag, startPoint x: 466, startPoint y: 463, endPoint x: 291, endPoint y: 461, distance: 175.0
click at [291, 461] on div "Organization modular Docs Help Deployments Codespaces Bentos Models Secrets Act…" at bounding box center [728, 418] width 1456 height 836
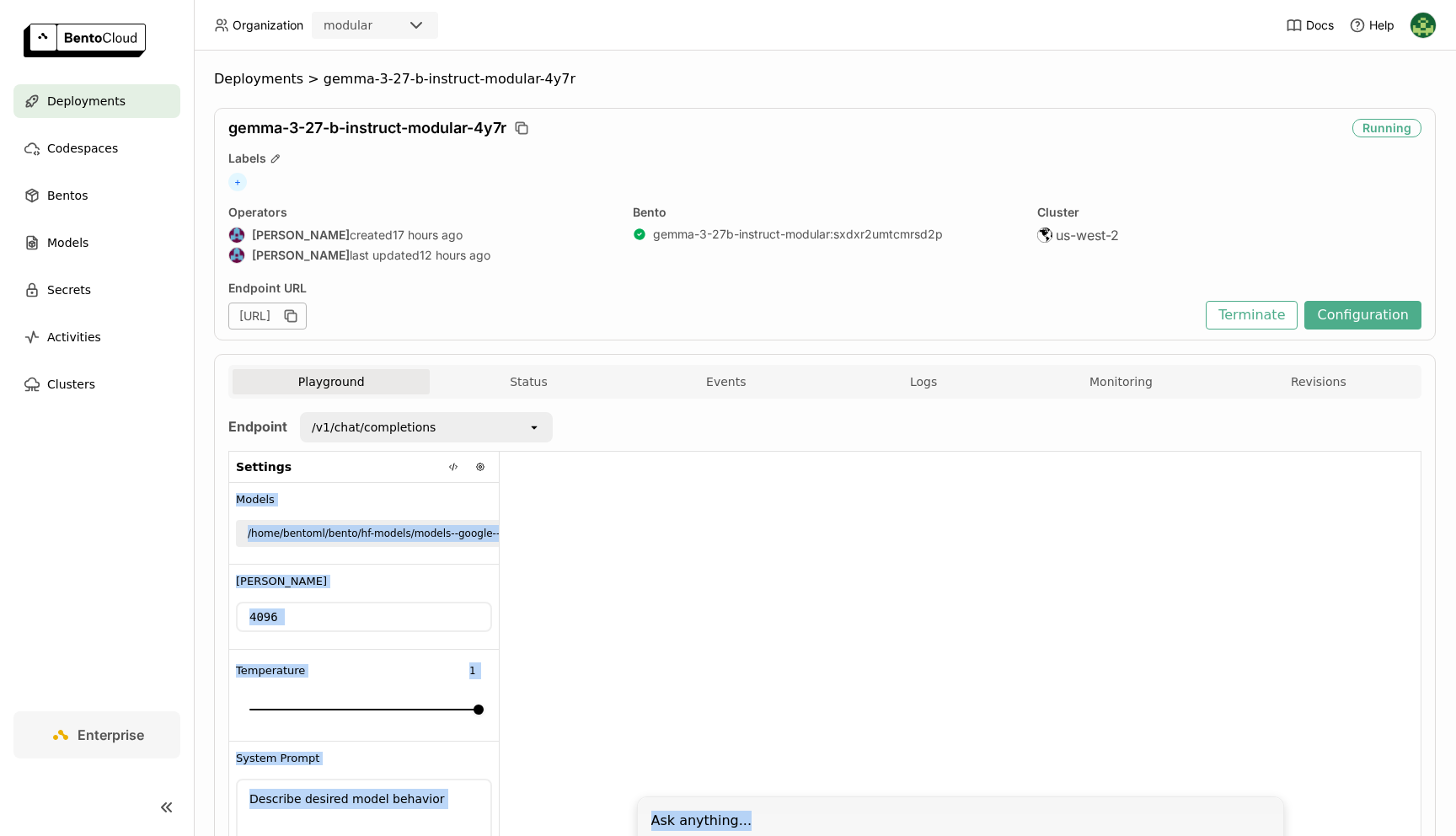
click at [489, 425] on div "/v1/chat/completions" at bounding box center [414, 428] width 225 height 27
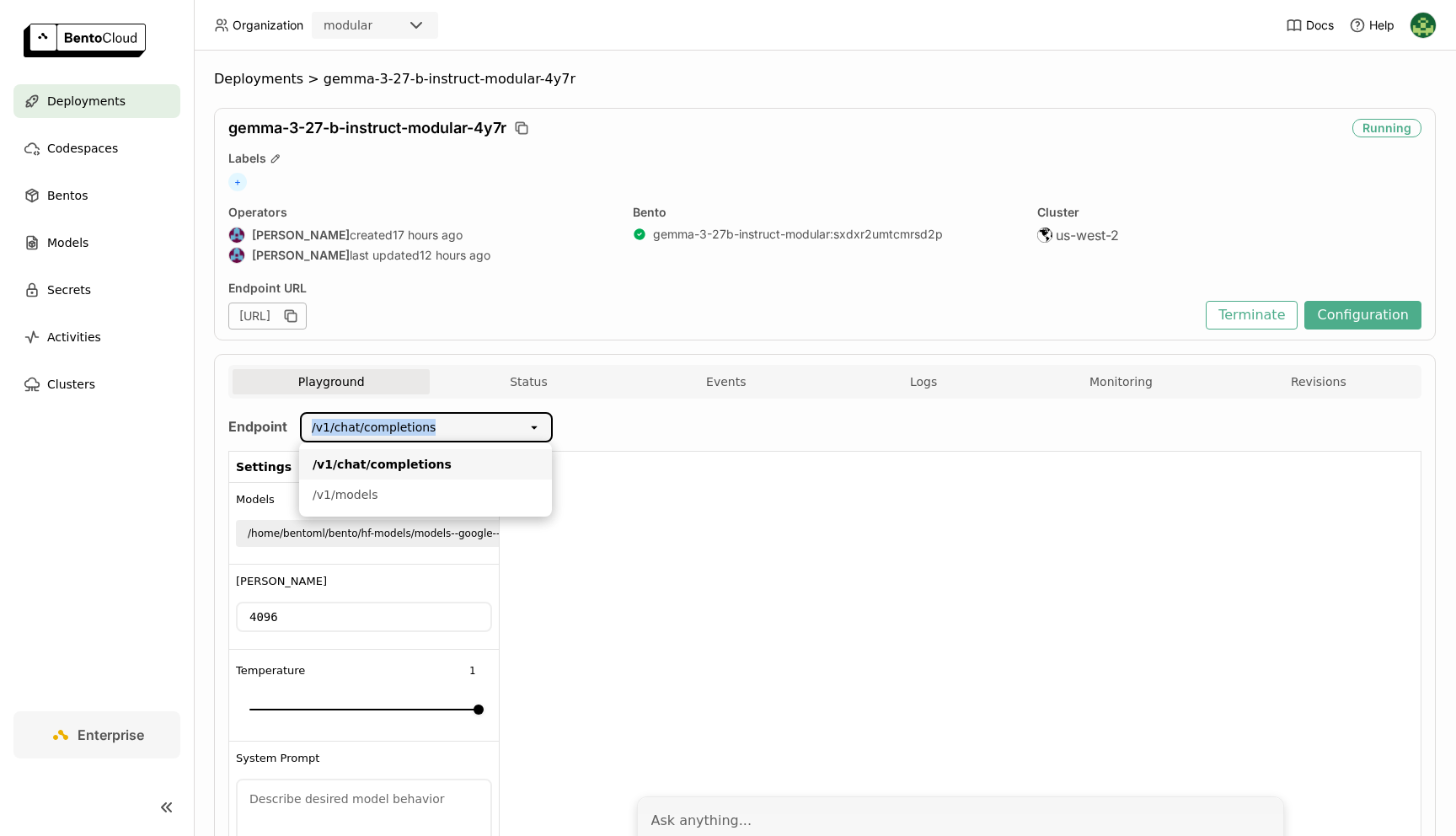
drag, startPoint x: 457, startPoint y: 432, endPoint x: 308, endPoint y: 428, distance: 149.1
click at [308, 428] on div "/v1/chat/completions" at bounding box center [414, 428] width 225 height 27
drag, startPoint x: 466, startPoint y: 424, endPoint x: 302, endPoint y: 418, distance: 164.1
click at [303, 418] on div "/v1/chat/completions" at bounding box center [414, 428] width 225 height 27
drag, startPoint x: 379, startPoint y: 485, endPoint x: 372, endPoint y: 492, distance: 9.9
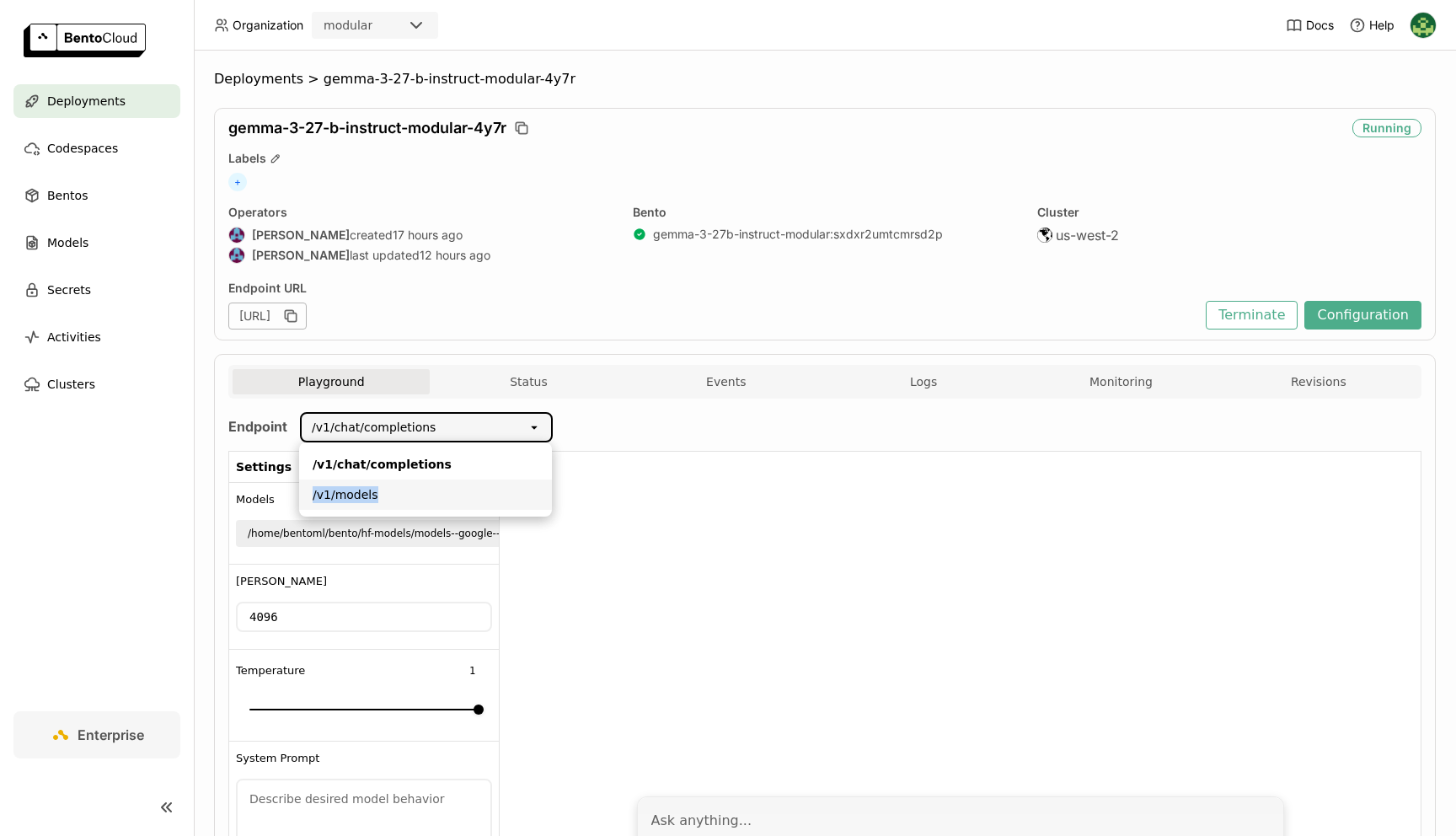
click at [372, 492] on li "/v1/models" at bounding box center [425, 494] width 253 height 30
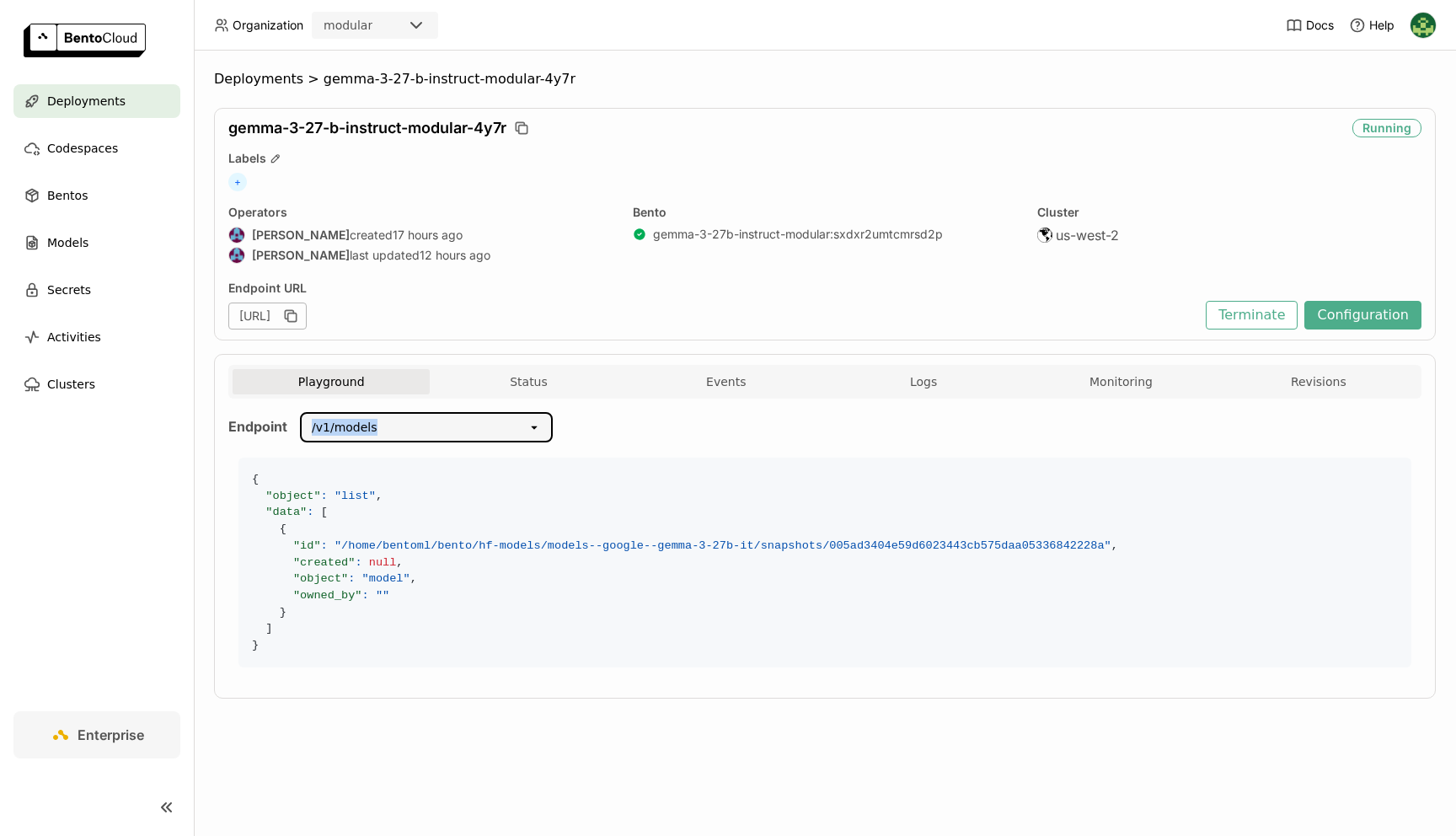
drag, startPoint x: 395, startPoint y: 433, endPoint x: 308, endPoint y: 433, distance: 87.0
click at [308, 433] on div "/v1/models" at bounding box center [414, 428] width 225 height 27
click at [461, 461] on div "/v1/chat/completions" at bounding box center [425, 463] width 225 height 16
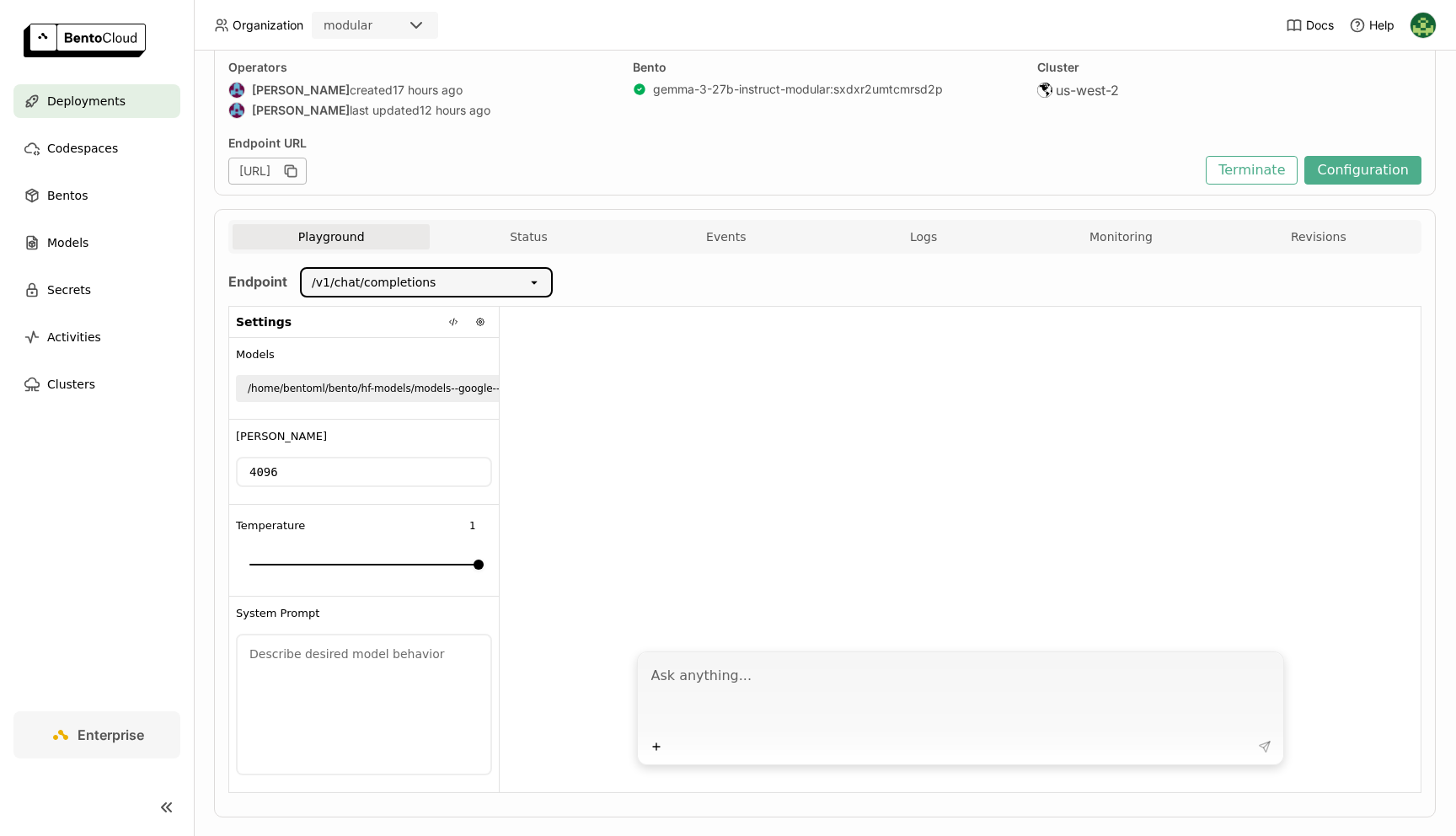
scroll to position [160, 0]
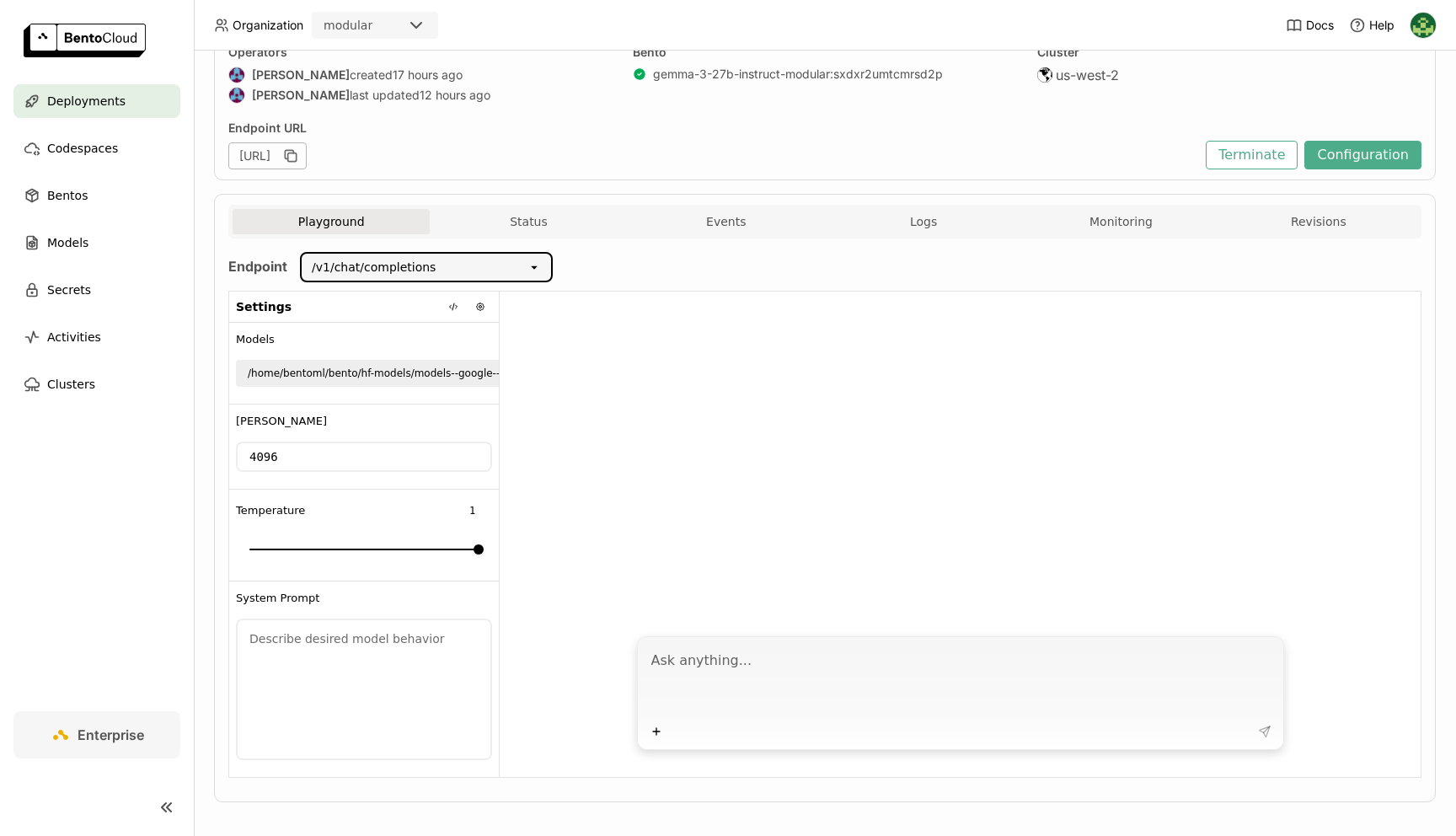
click at [475, 380] on div "/home/bentoml/bento/hf-models/models--google--gemma-3-27b-it/snapshots/005ad340…" at bounding box center [572, 373] width 648 height 16
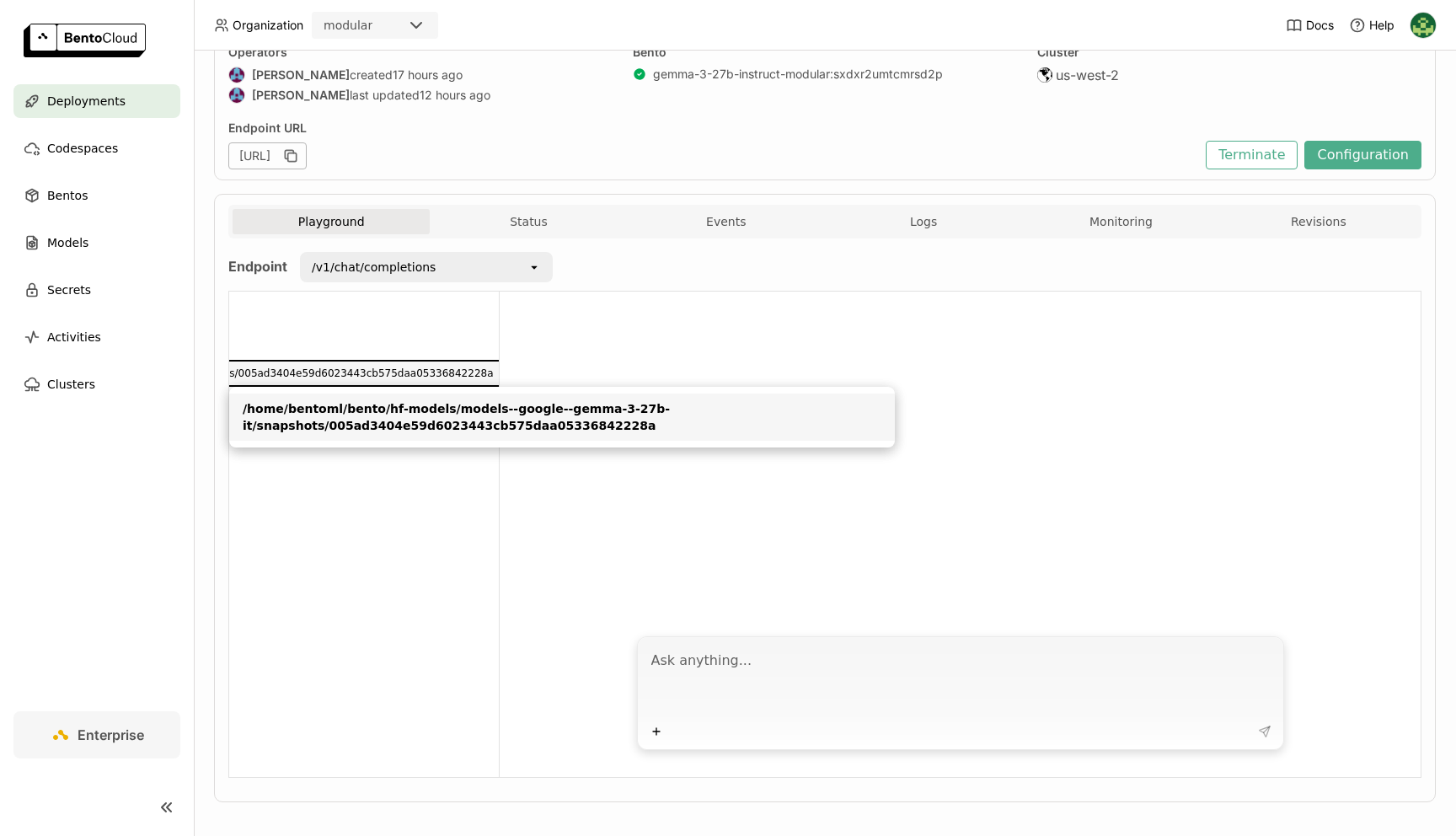
click at [630, 358] on div at bounding box center [960, 459] width 921 height 335
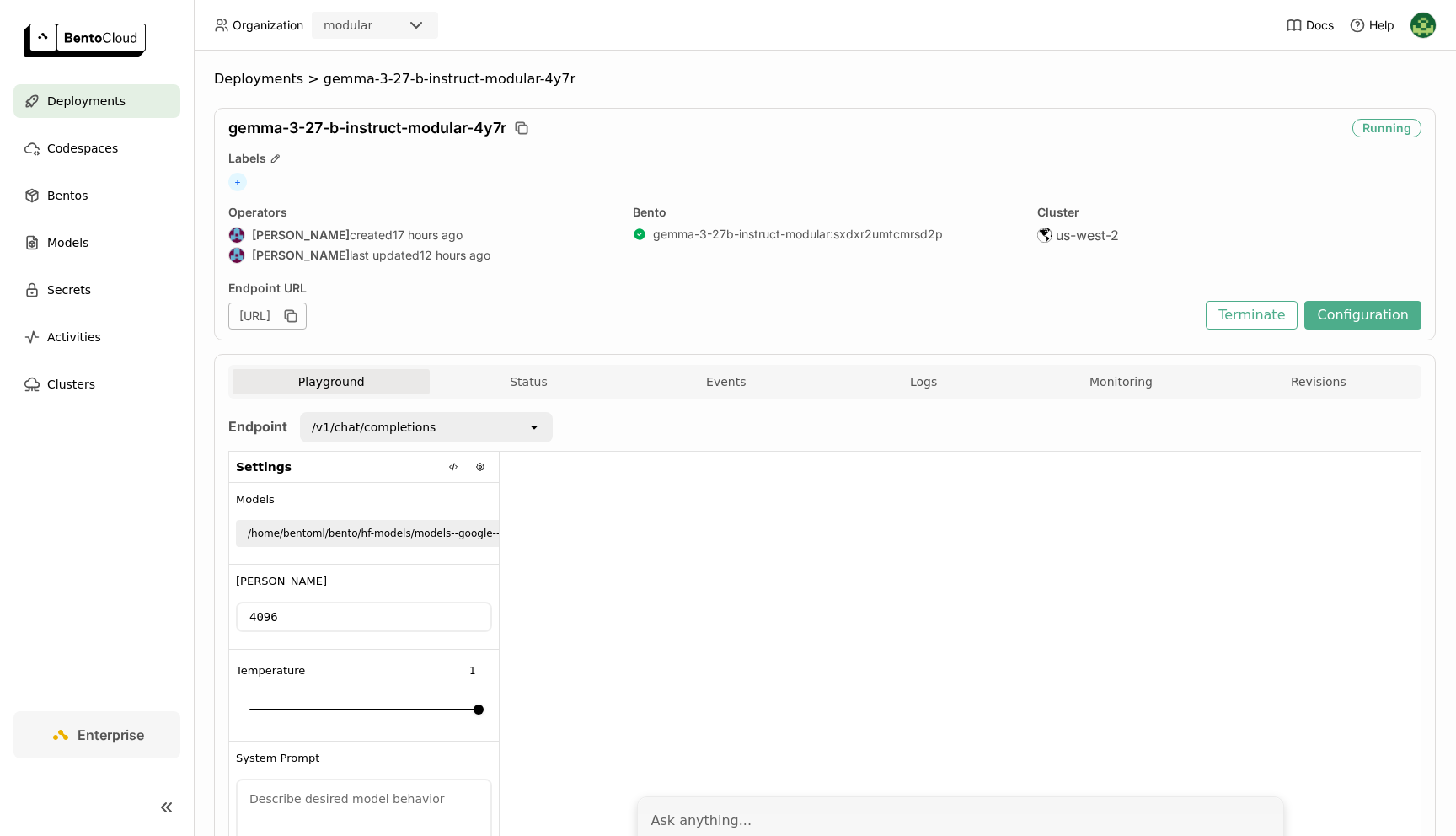
click at [475, 432] on div "/v1/chat/completions" at bounding box center [414, 428] width 225 height 27
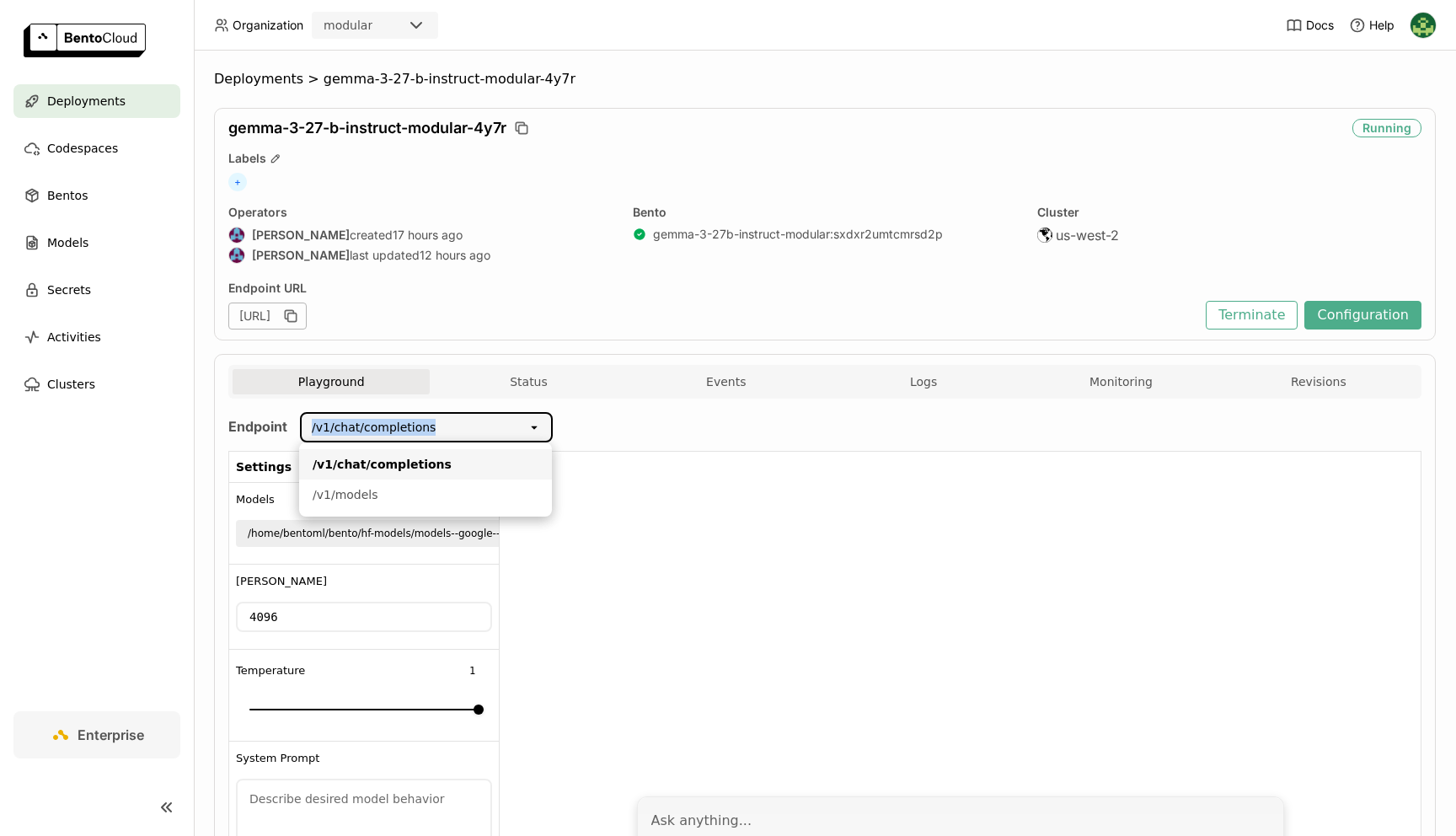
drag, startPoint x: 459, startPoint y: 427, endPoint x: 300, endPoint y: 420, distance: 159.2
click at [300, 420] on div "/v1/chat/completions open" at bounding box center [426, 427] width 253 height 30
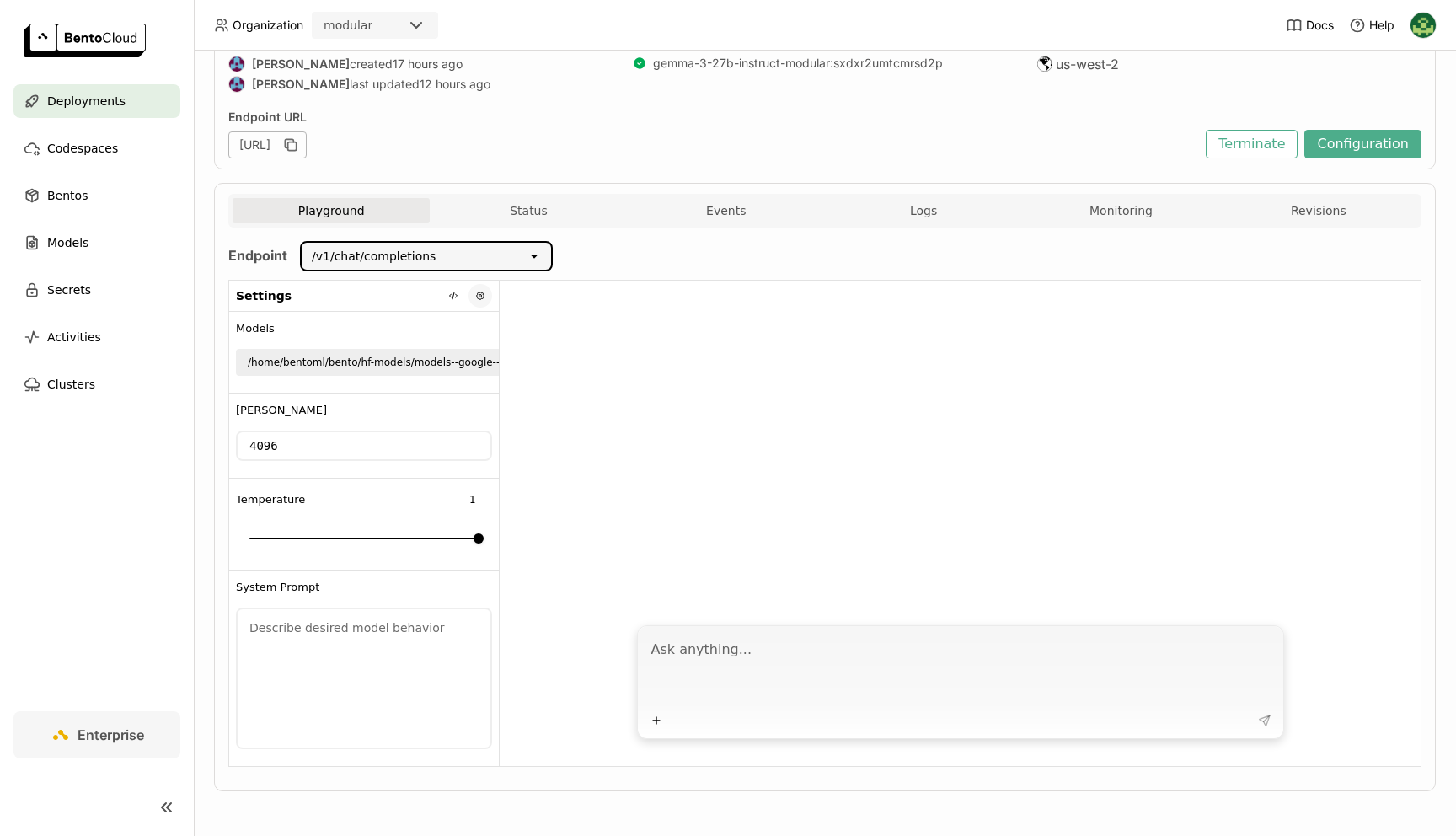
click at [478, 295] on icon at bounding box center [480, 295] width 10 height 10
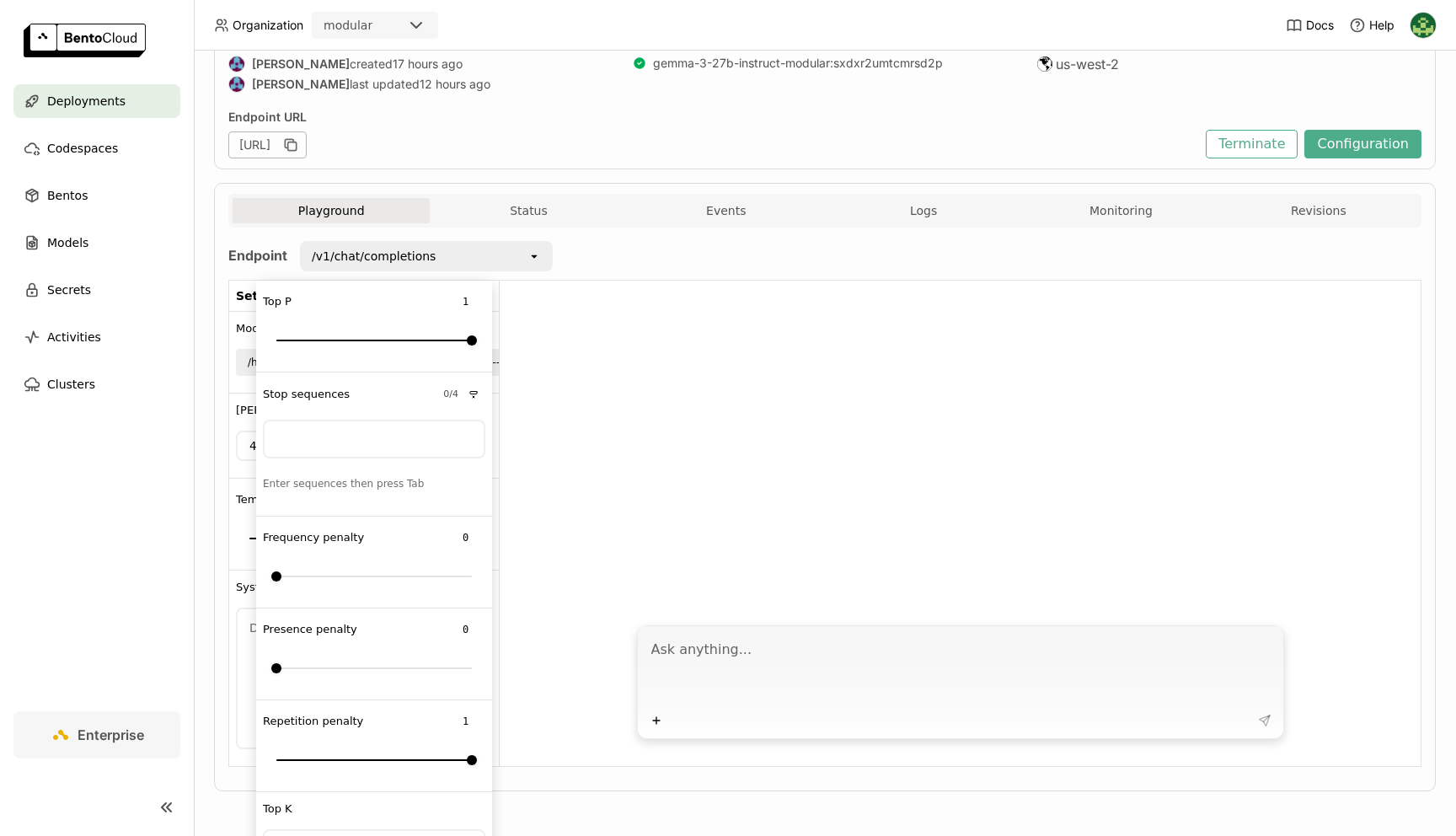
click at [597, 348] on div at bounding box center [960, 448] width 921 height 335
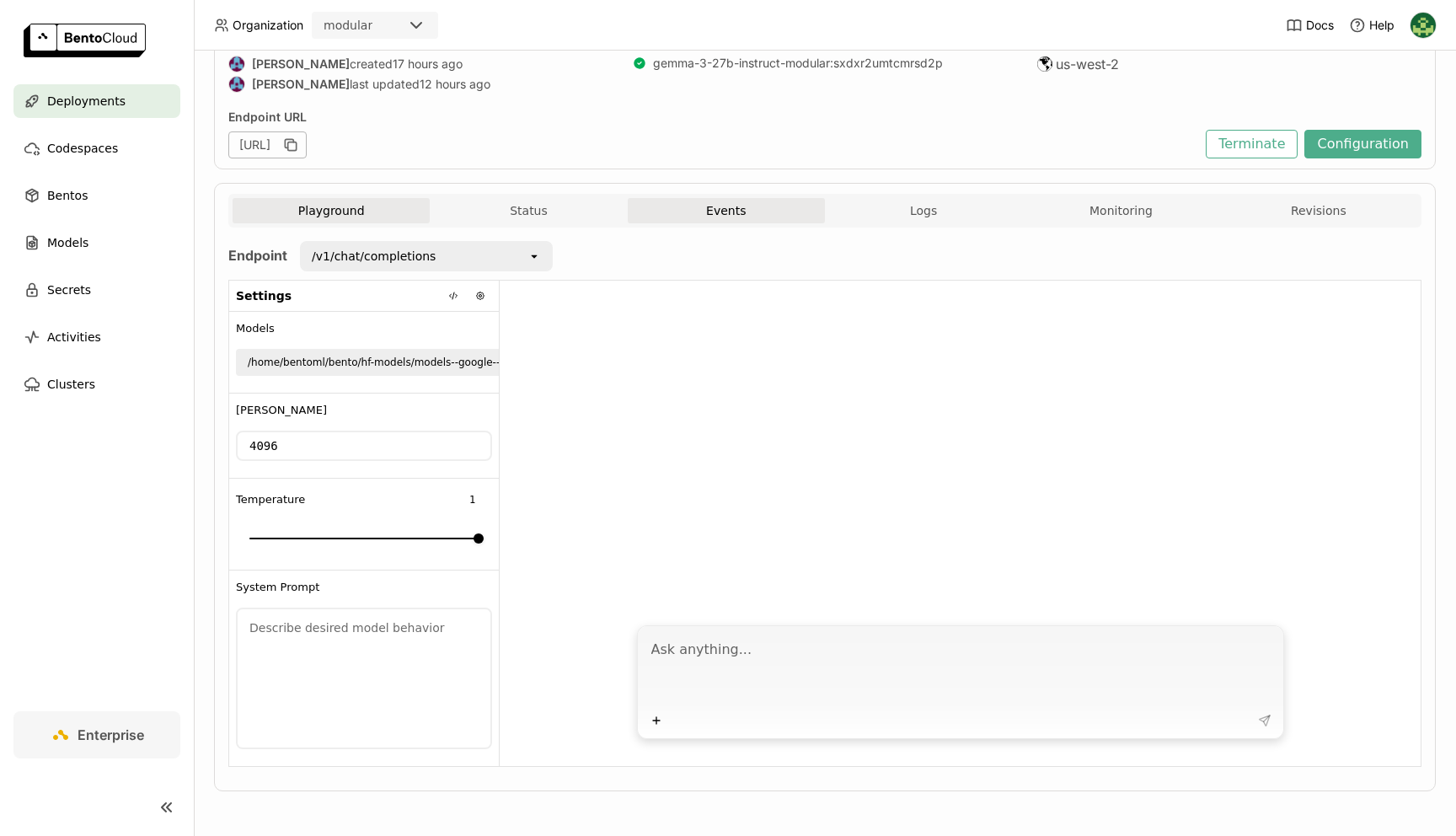
click at [792, 213] on button "Events" at bounding box center [727, 211] width 197 height 25
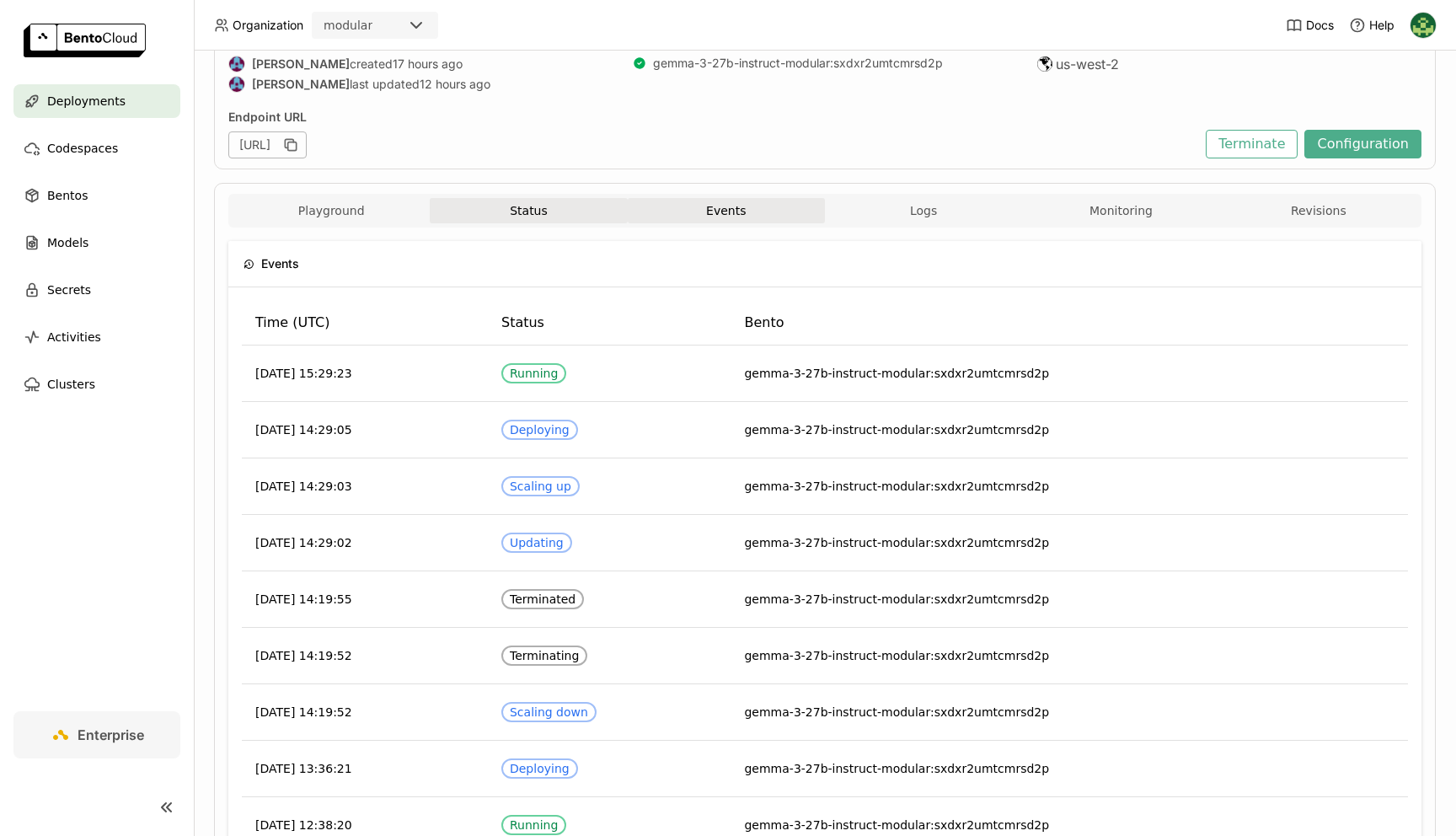
click at [559, 201] on button "Status" at bounding box center [528, 211] width 197 height 25
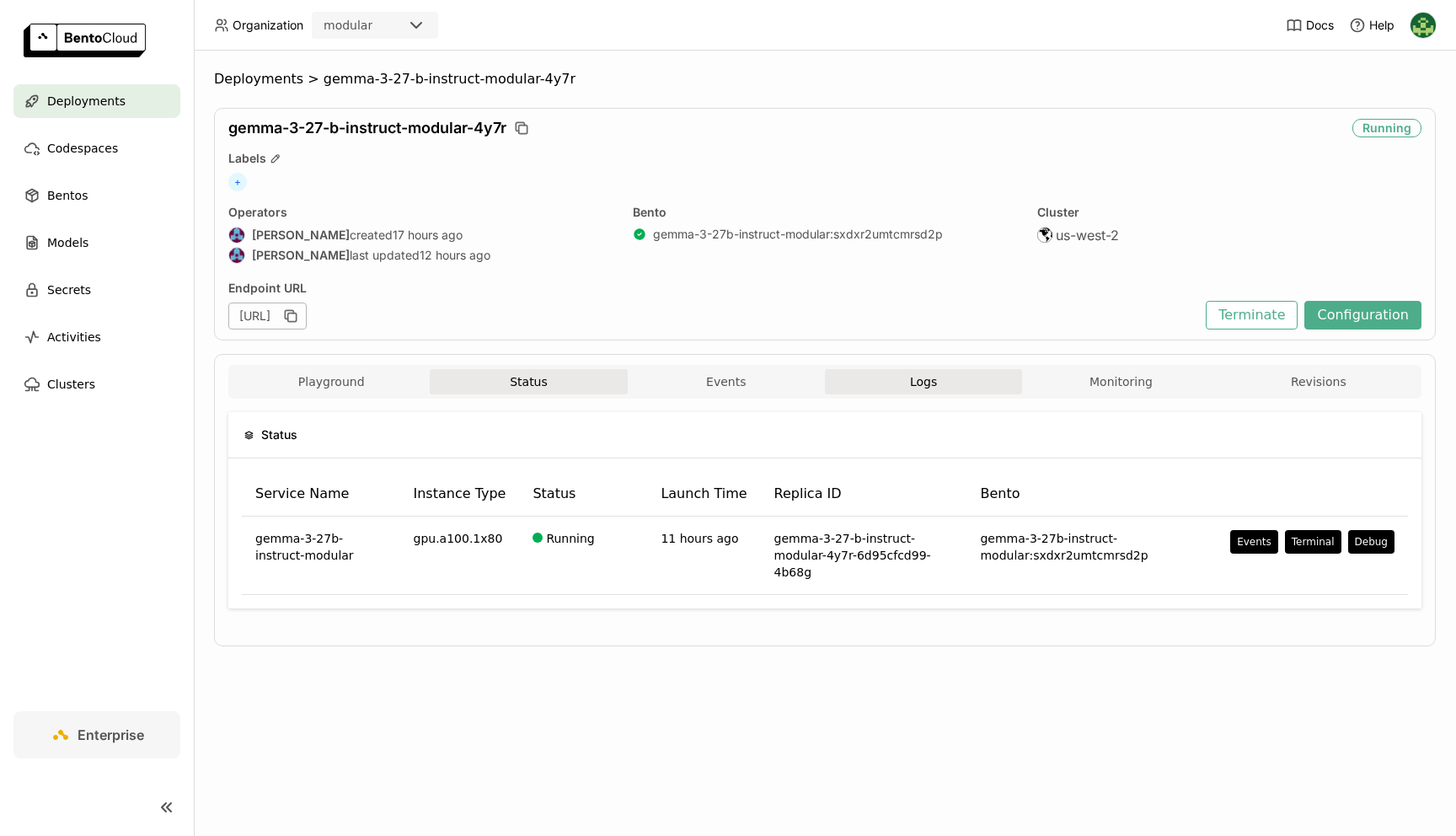
click at [923, 385] on span "Logs" at bounding box center [924, 382] width 27 height 15
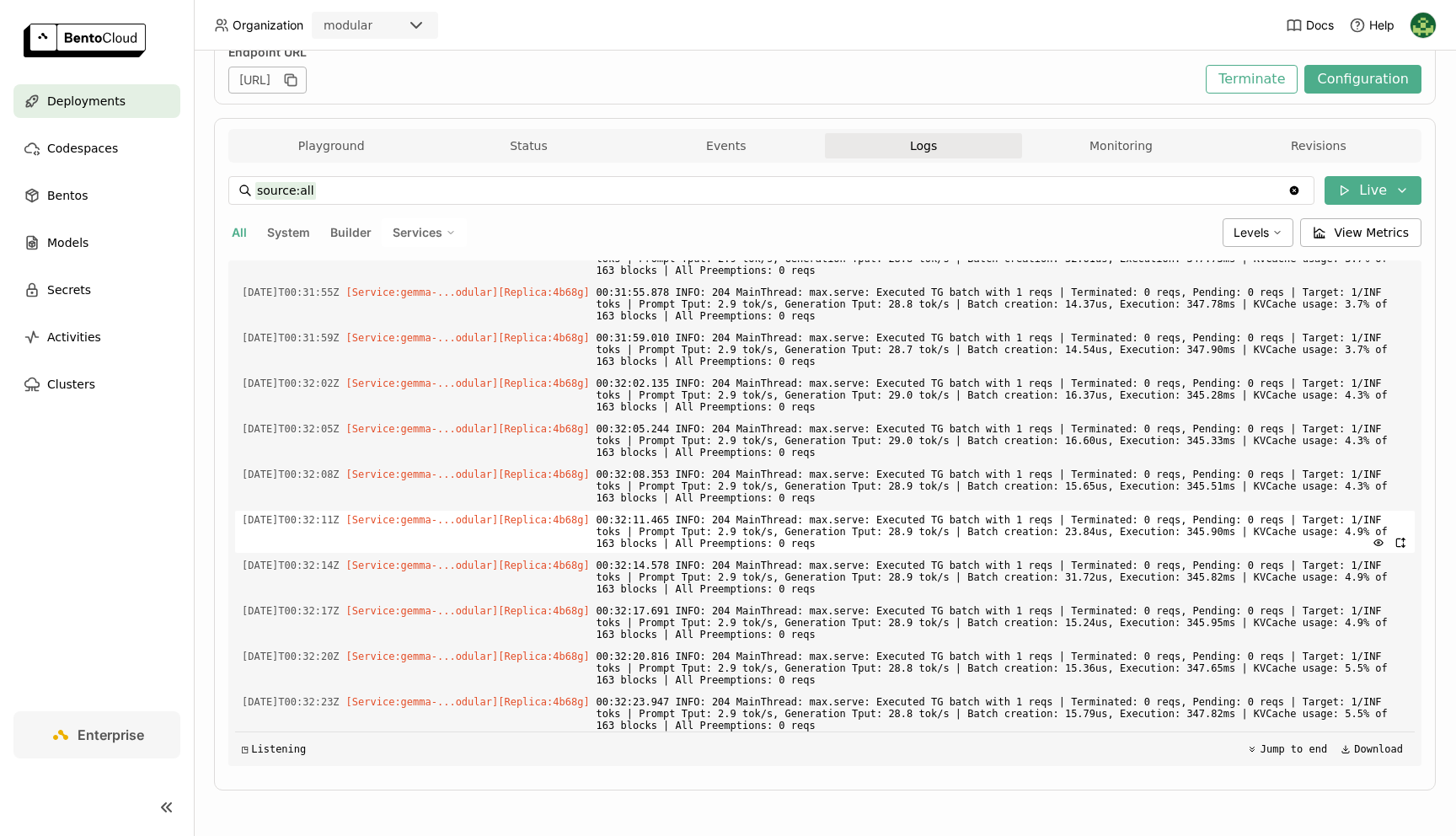
scroll to position [4058, 0]
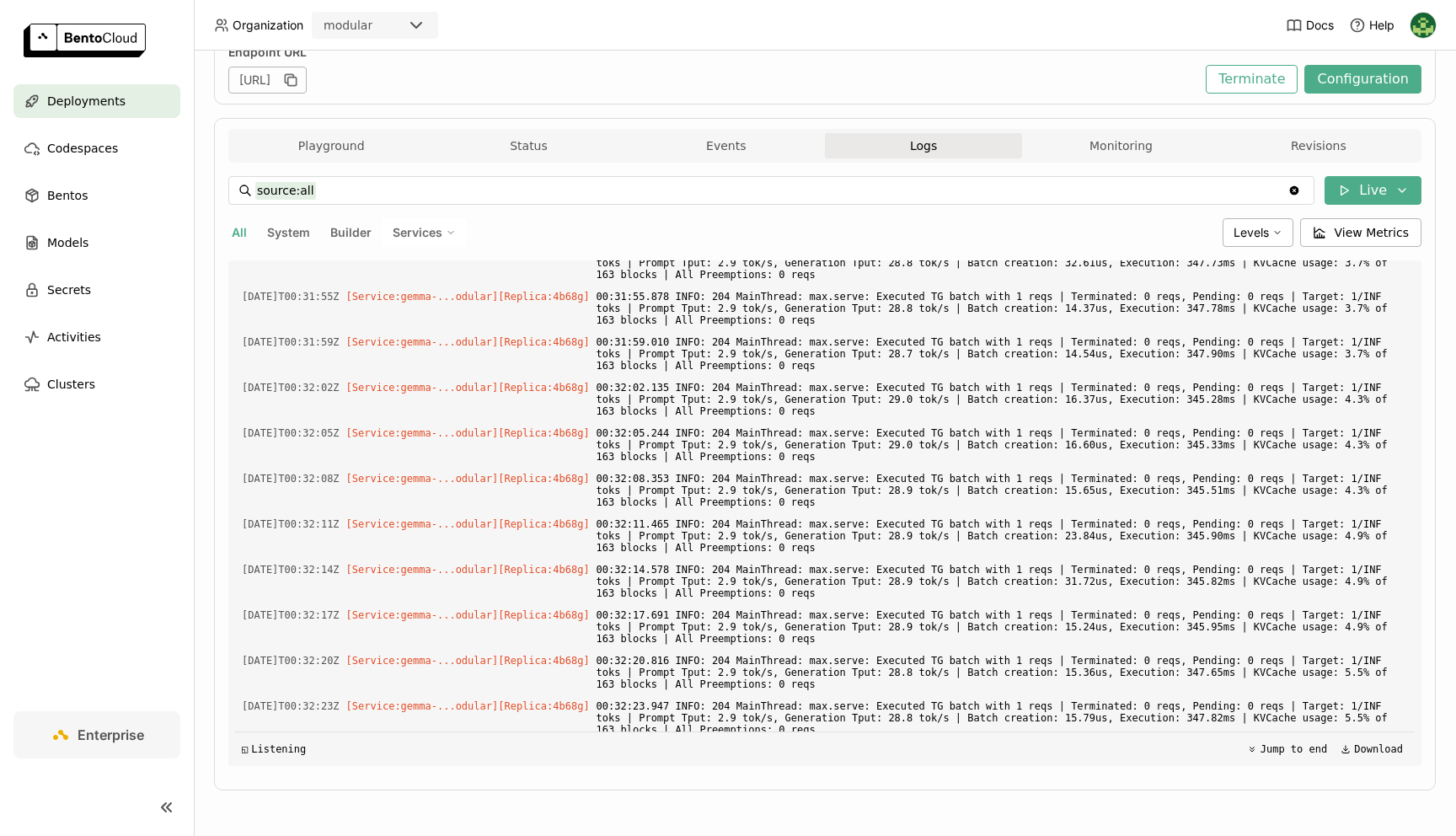
click at [1105, 159] on div "Playground Status Events Logs Monitoring Revisions" at bounding box center [824, 148] width 1184 height 29
click at [1113, 139] on button "Monitoring" at bounding box center [1120, 146] width 197 height 25
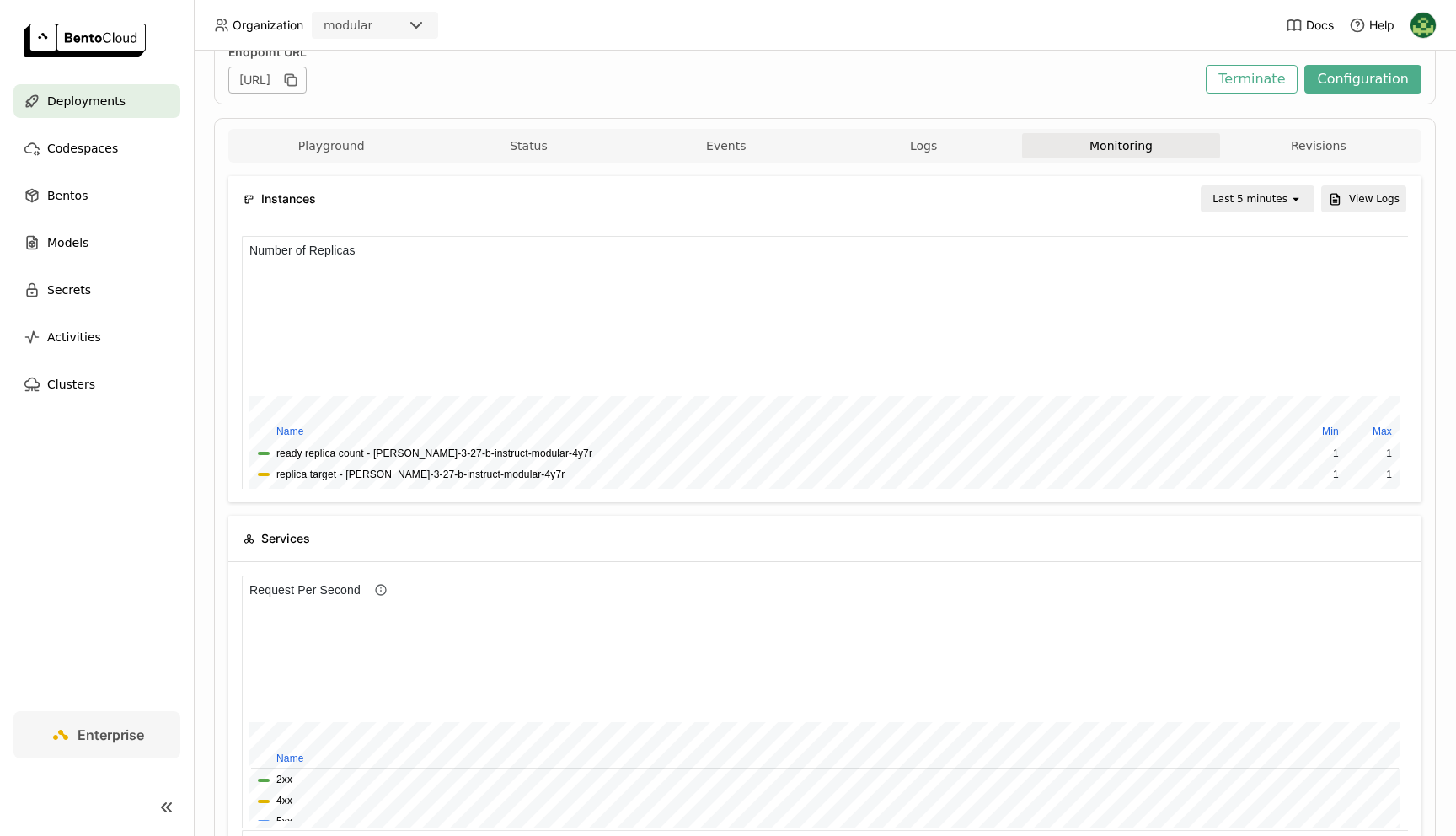
click at [1333, 159] on div "Playground Status Events Logs Monitoring Revisions" at bounding box center [824, 148] width 1184 height 29
click at [1326, 146] on button "Revisions" at bounding box center [1319, 146] width 197 height 25
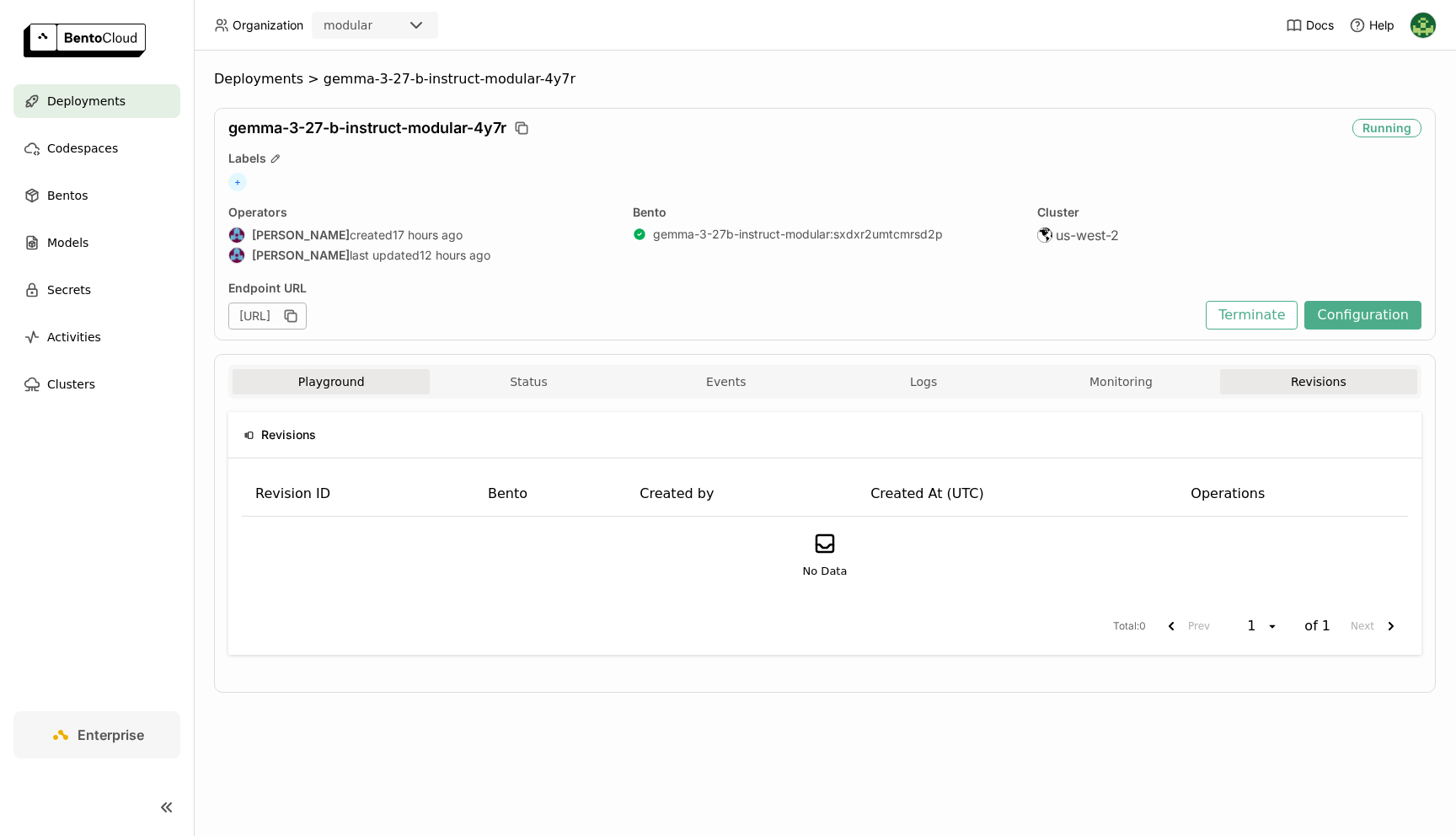
click at [325, 372] on button "Playground" at bounding box center [331, 381] width 197 height 25
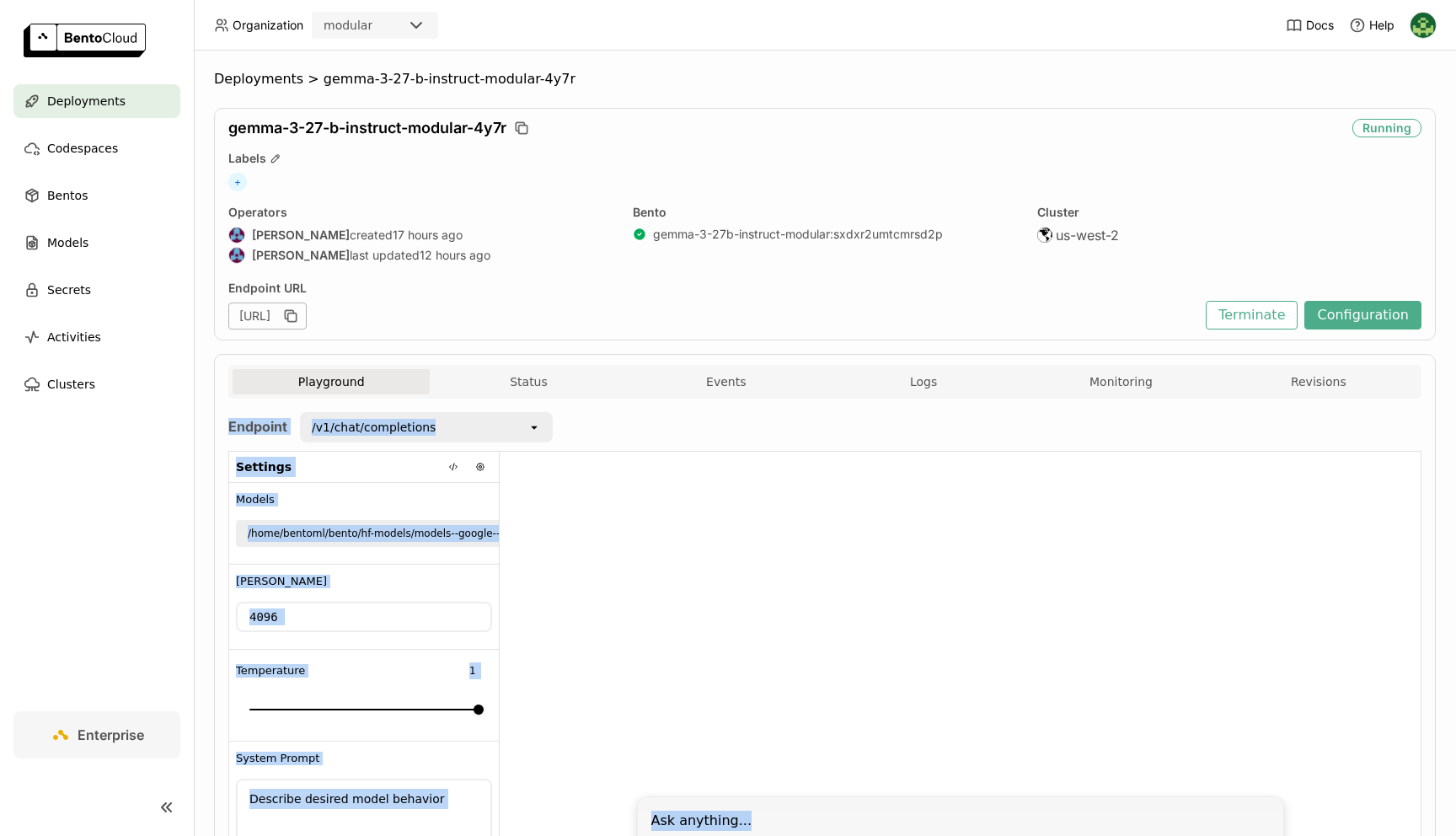
click at [671, 539] on div at bounding box center [960, 619] width 921 height 335
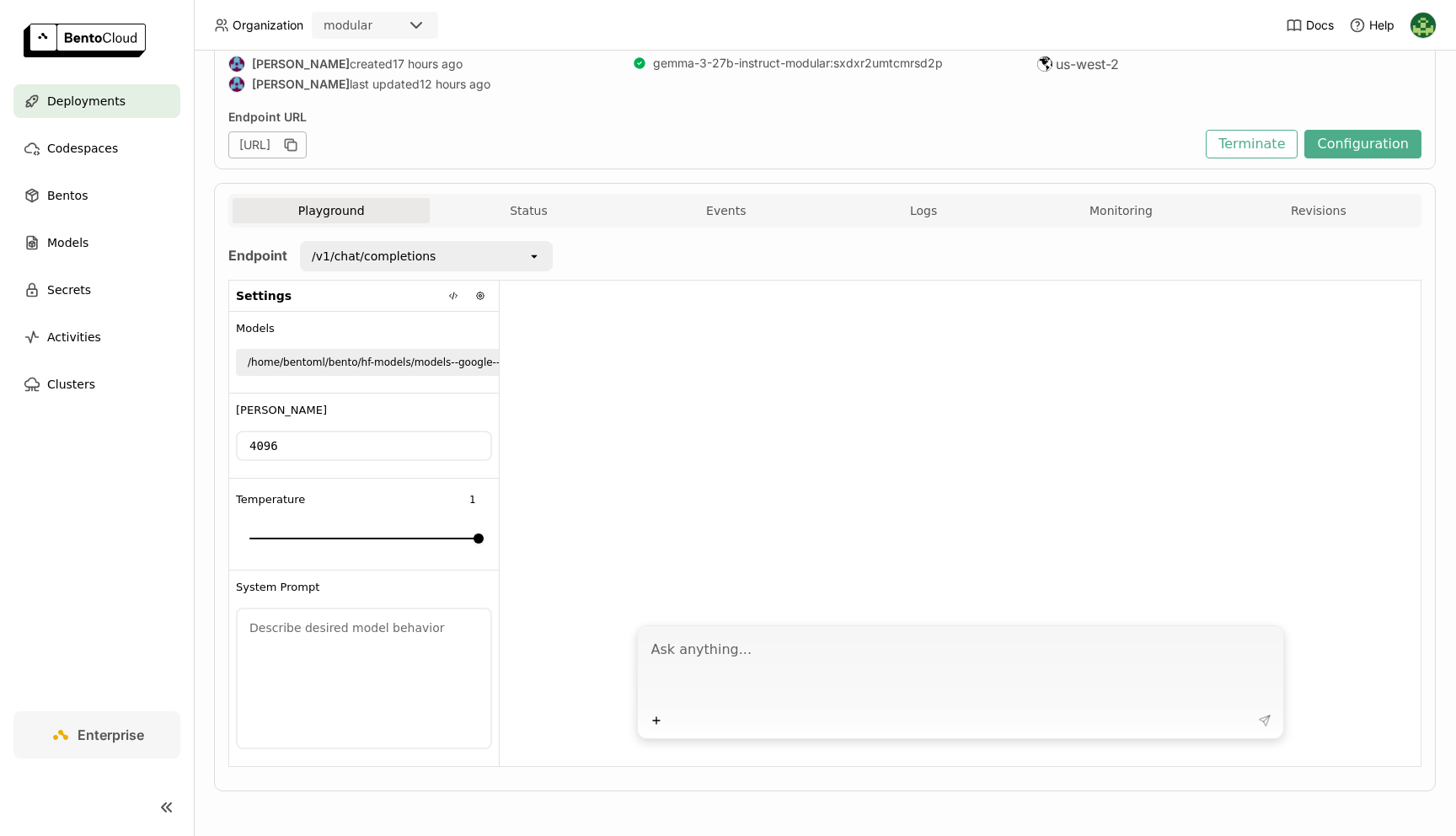
scroll to position [169, 0]
click at [351, 641] on textarea at bounding box center [364, 679] width 253 height 138
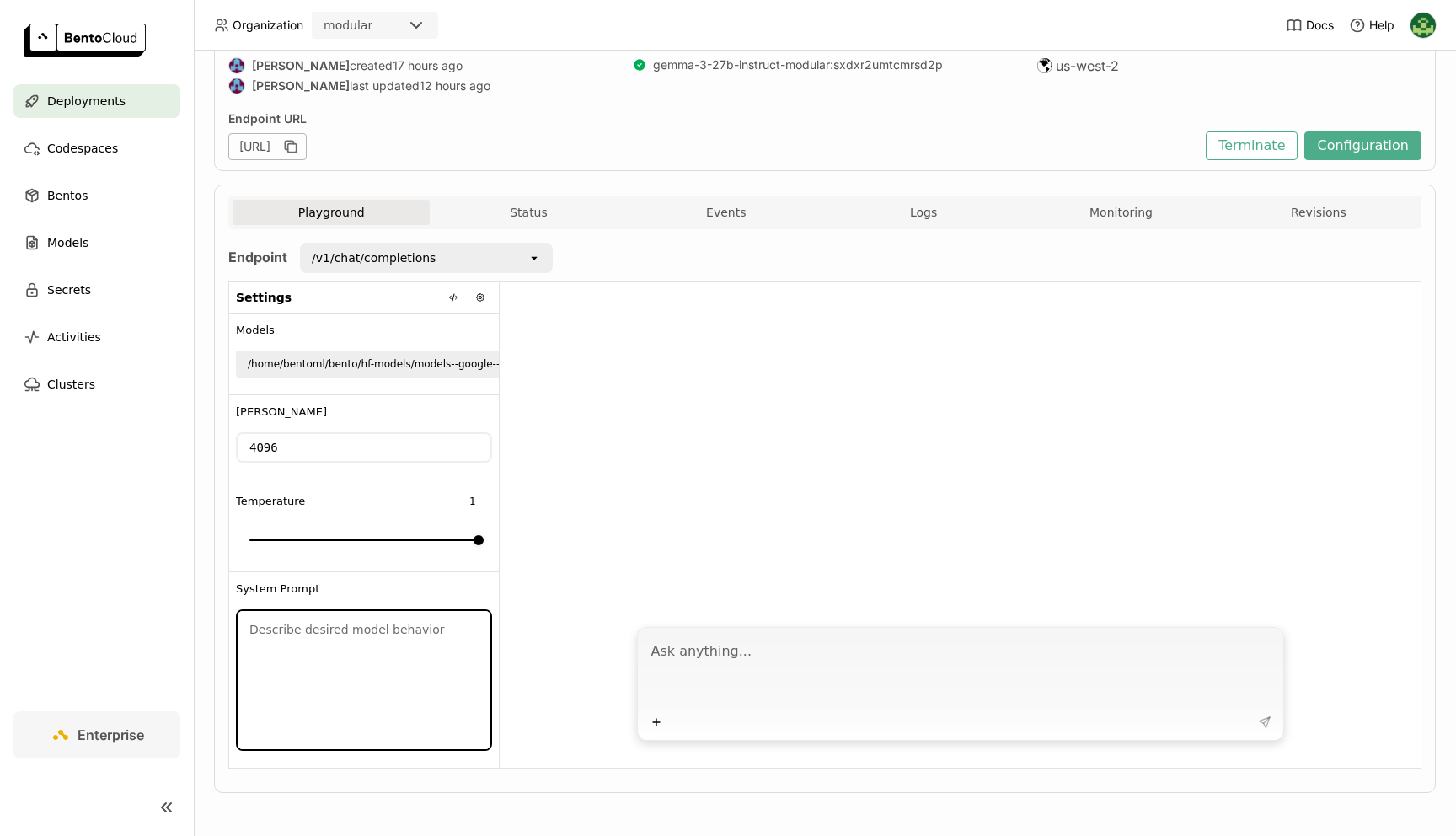
click at [436, 364] on div "/home/bentoml/bento/hf-models/models--google--gemma-3-27b-it/snapshots/005ad340…" at bounding box center [572, 364] width 648 height 16
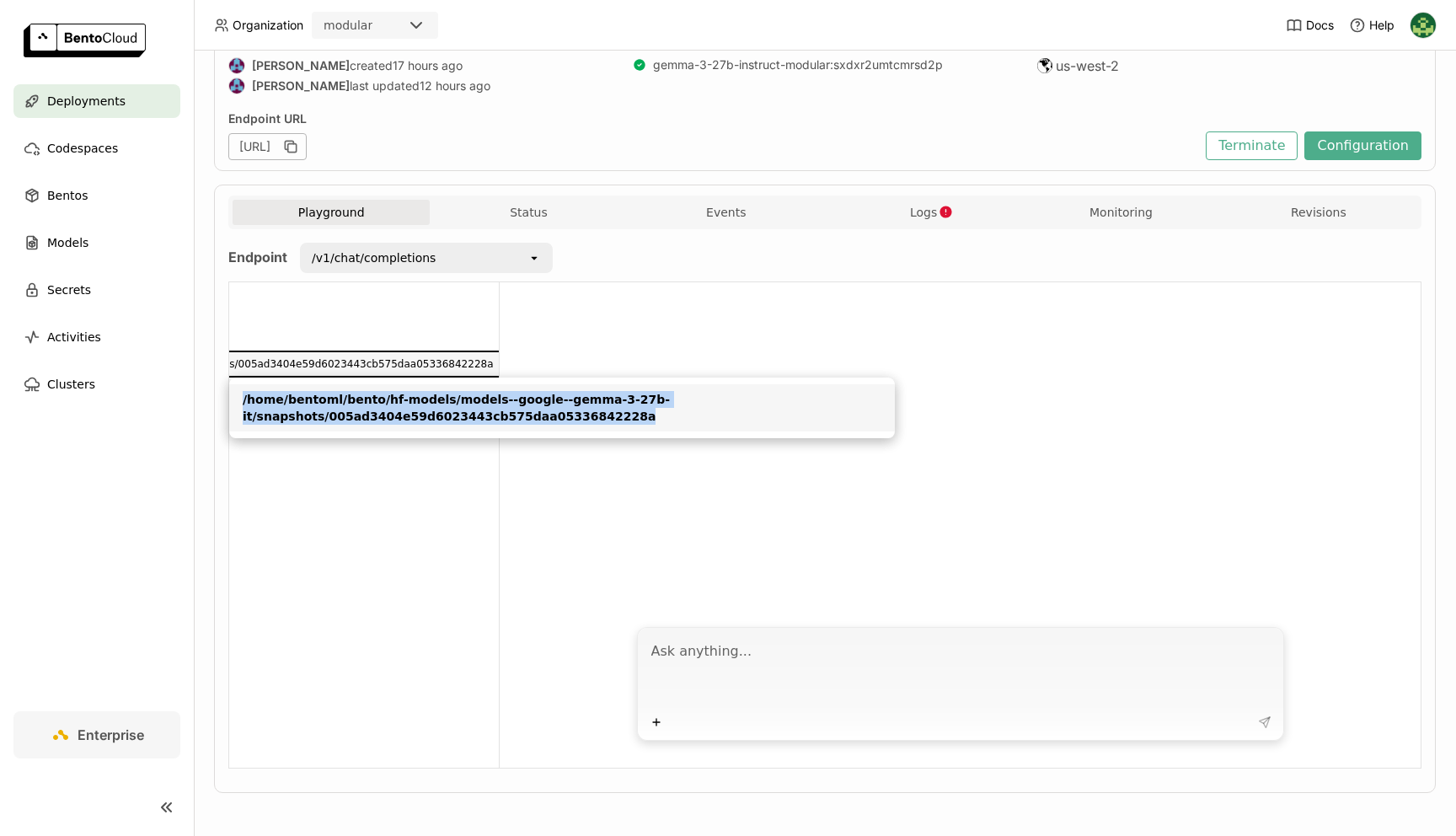
drag, startPoint x: 633, startPoint y: 410, endPoint x: 243, endPoint y: 398, distance: 390.2
click at [243, 398] on div "/home/bentoml/bento/hf-models/models--google--gemma-3-27b-it/snapshots/005ad340…" at bounding box center [562, 407] width 639 height 34
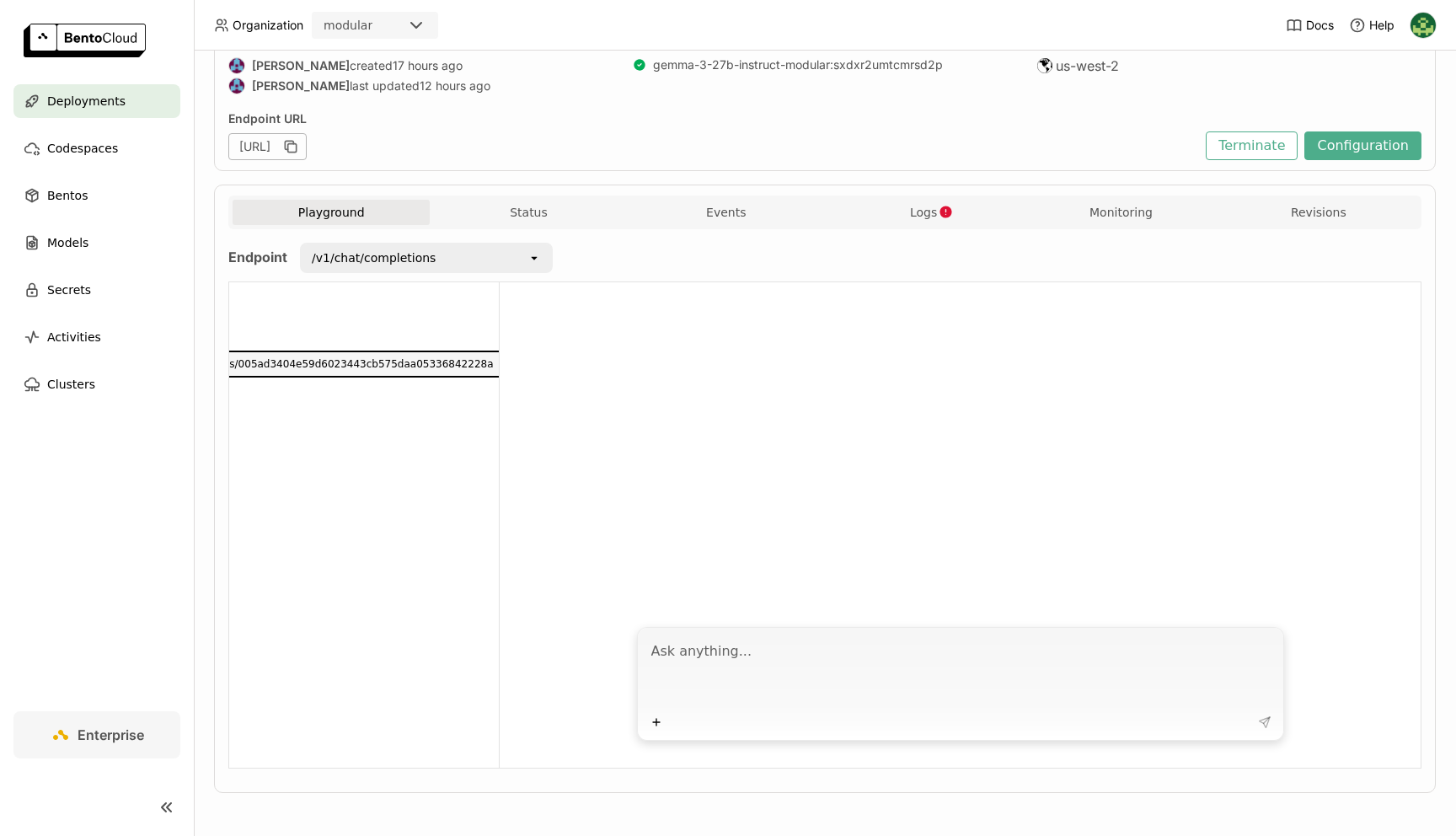
click at [350, 359] on div "/home/bentoml/bento/hf-models/models--google--gemma-3-27b-it/snapshots/005ad340…" at bounding box center [170, 364] width 648 height 16
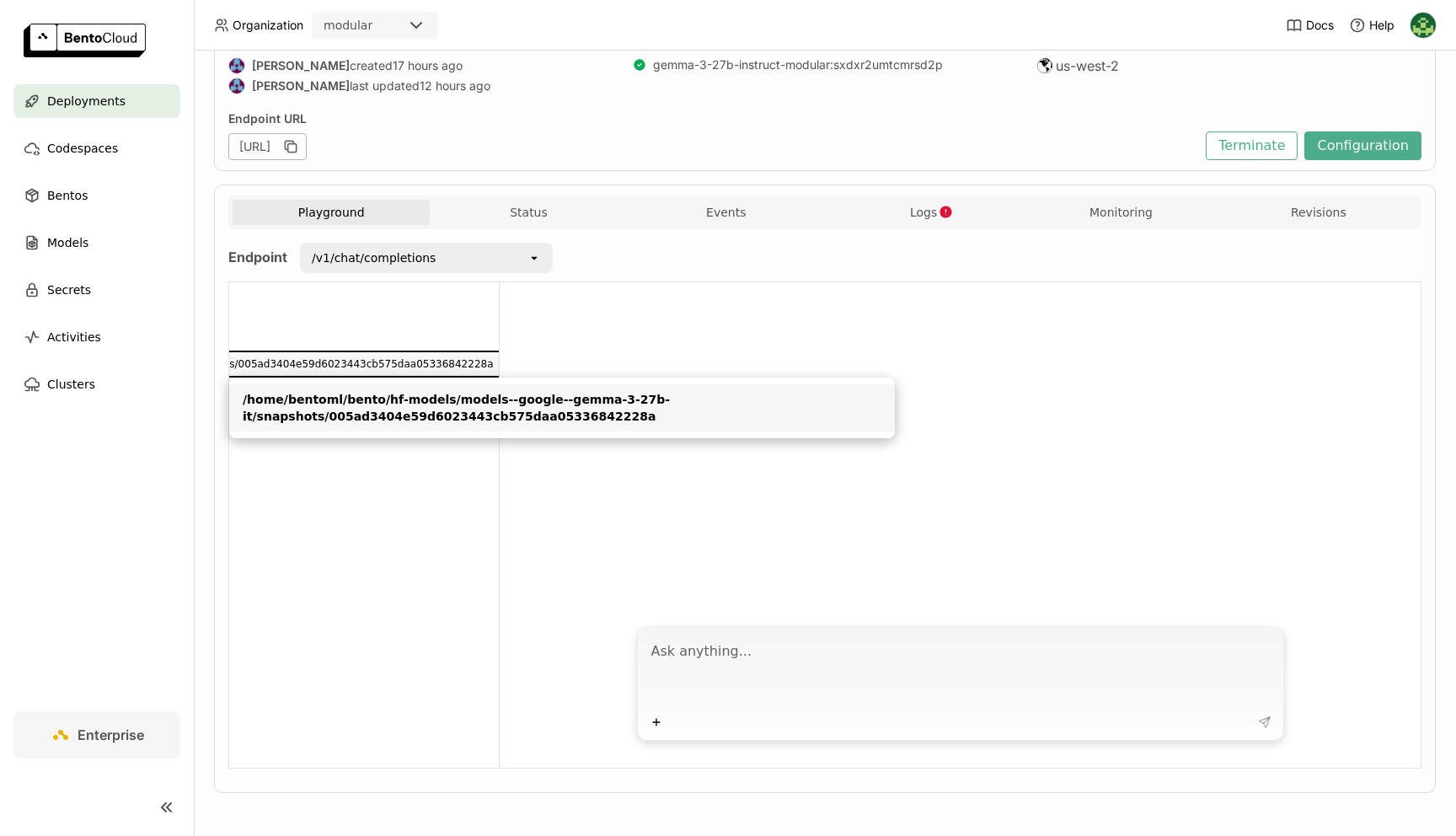
click at [953, 197] on div "Playground Status Events Logs Monitoring Revisions" at bounding box center [824, 212] width 1193 height 34
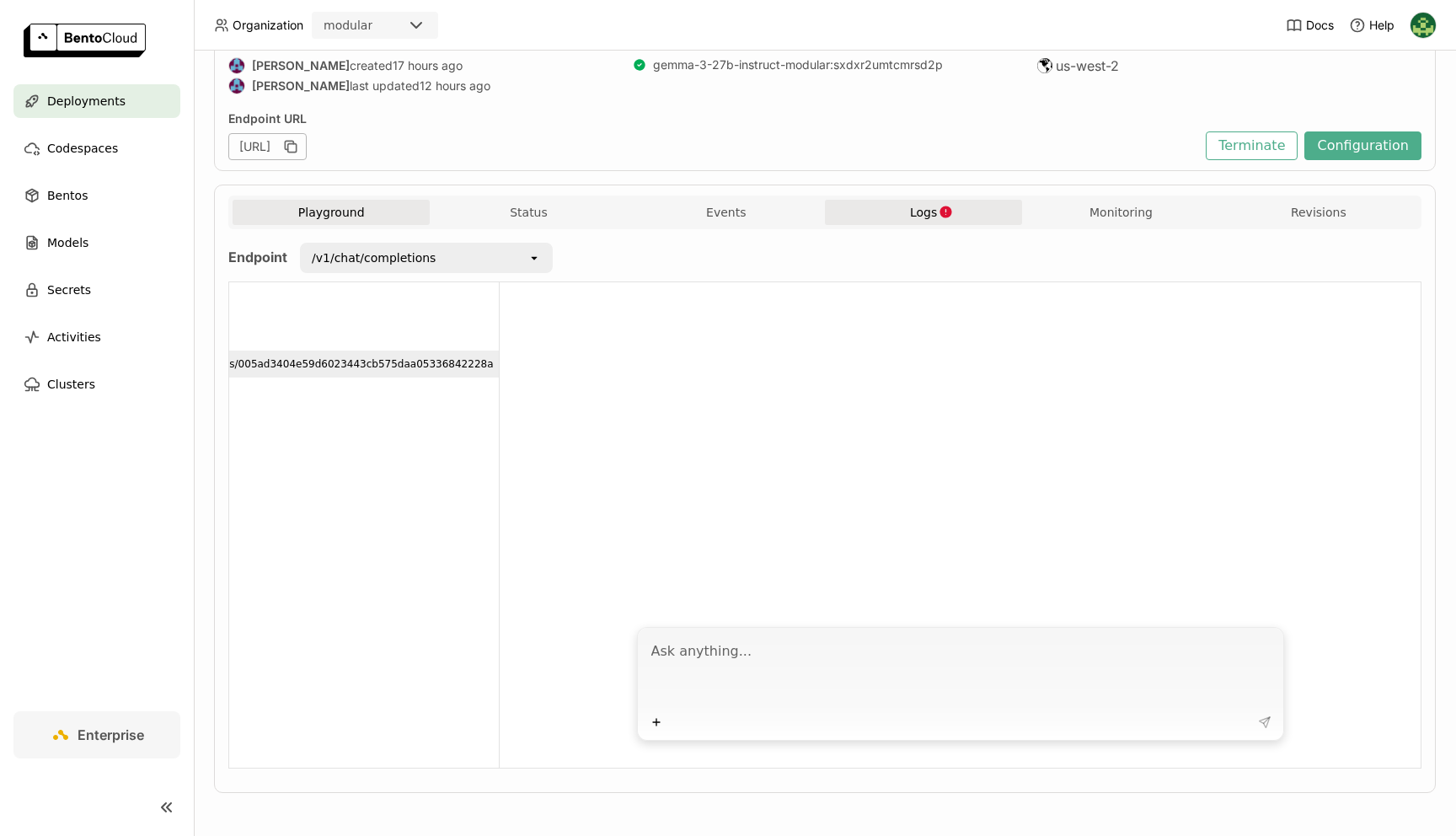
click at [930, 210] on span "Logs" at bounding box center [924, 213] width 27 height 15
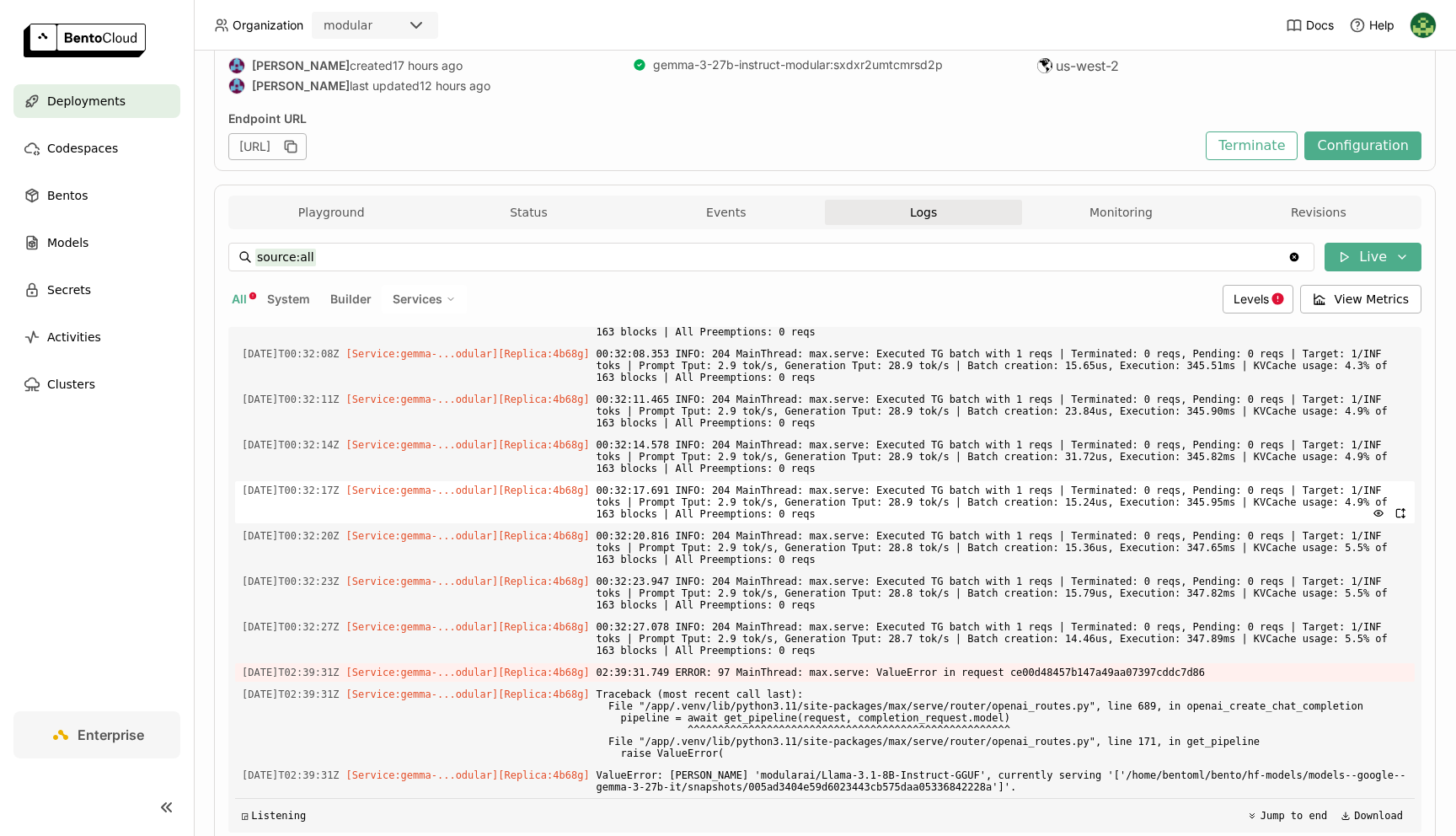
scroll to position [236, 0]
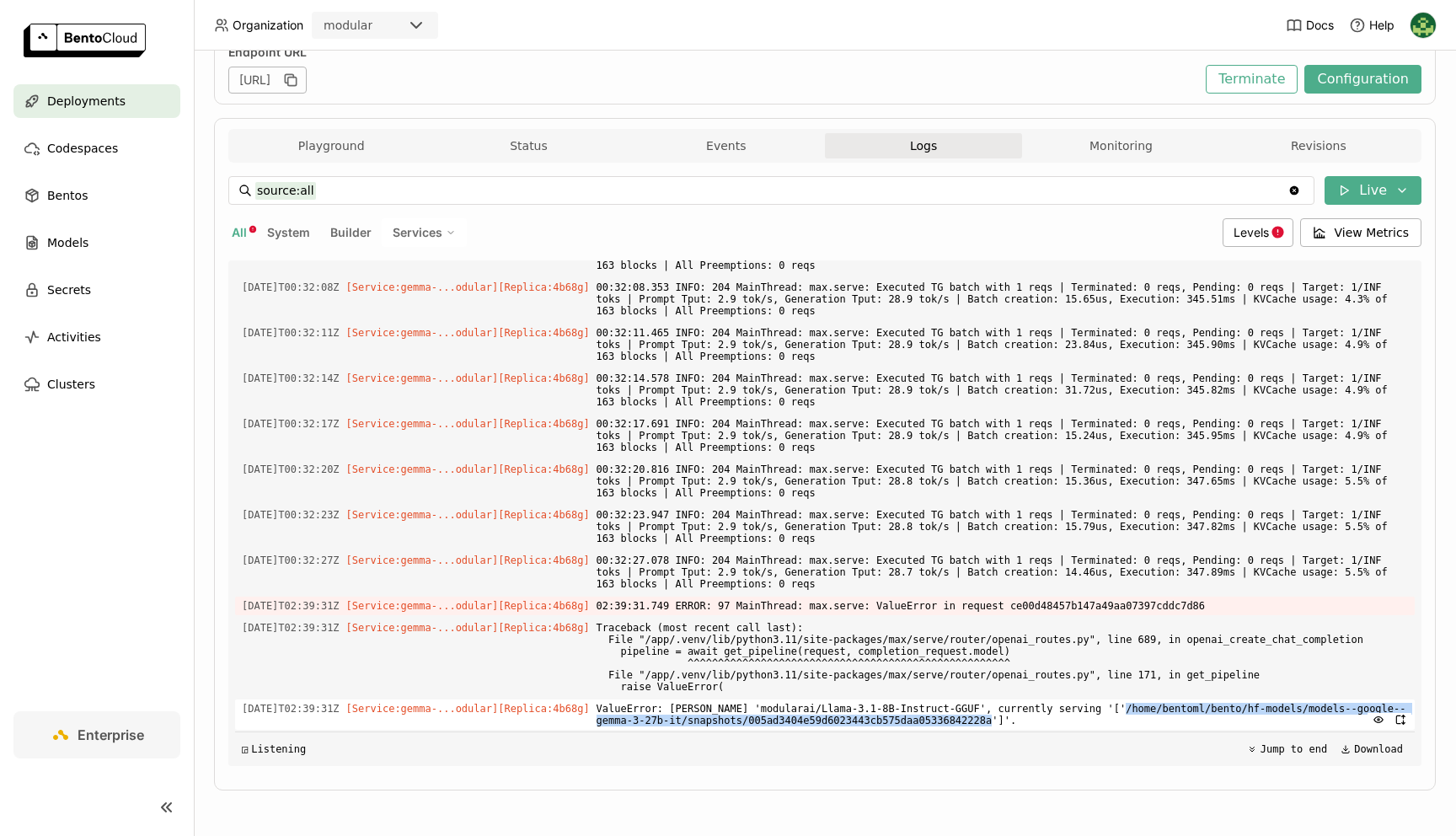
drag, startPoint x: 1062, startPoint y: 720, endPoint x: 1151, endPoint y: 708, distance: 89.8
click at [1151, 708] on span "ValueError: [PERSON_NAME] 'modularai/Llama-3.1-8B-Instruct-GGUF', currently ser…" at bounding box center [1002, 714] width 812 height 30
copy span "/home/bentoml/bento/hf-models/models--google--gemma-3-27b-it/snapshots/005ad340…"
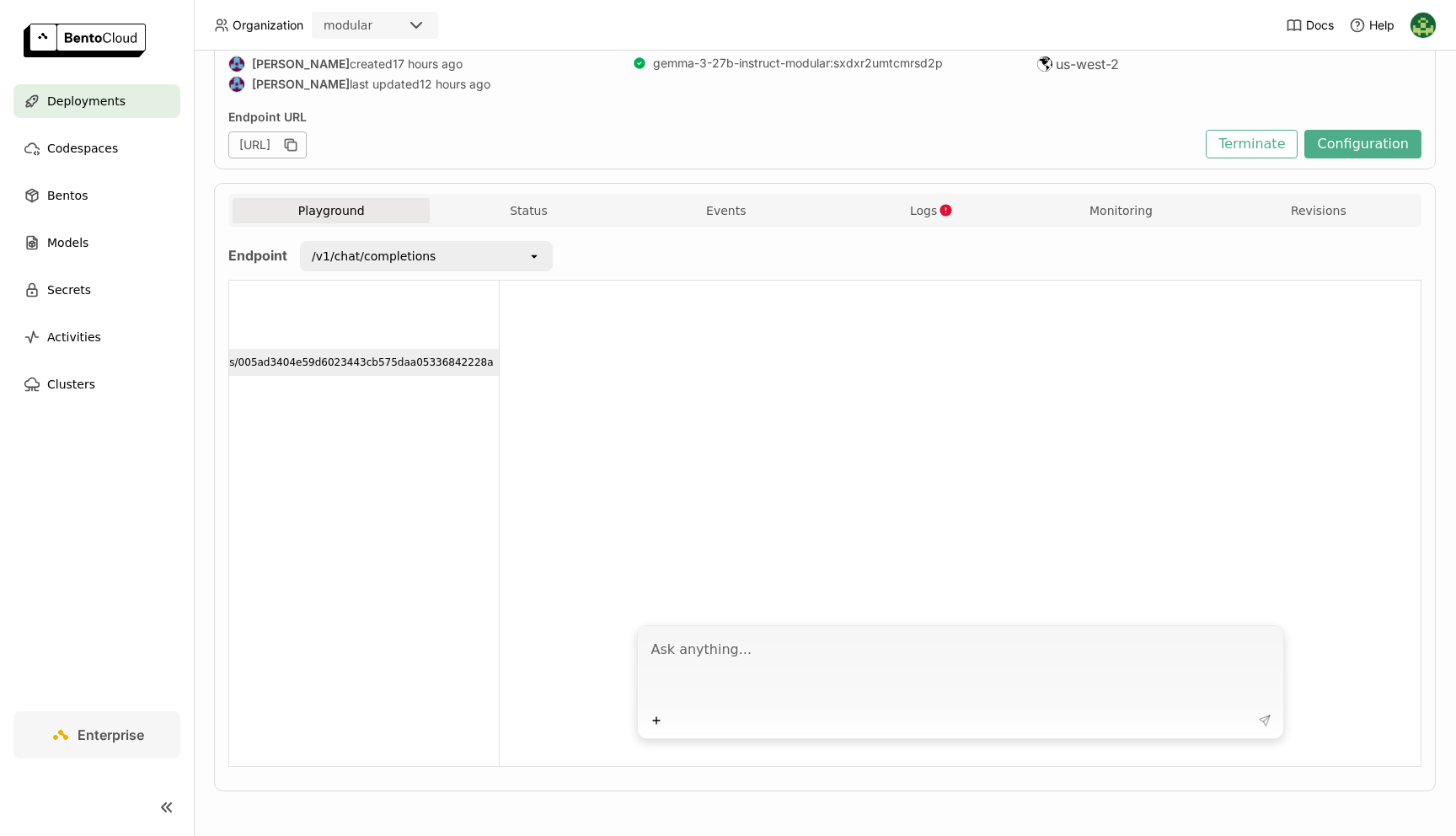
click at [396, 358] on div "/home/bentoml/bento/hf-models/models--google--gemma-3-27b-it/snapshots/005ad340…" at bounding box center [170, 362] width 648 height 16
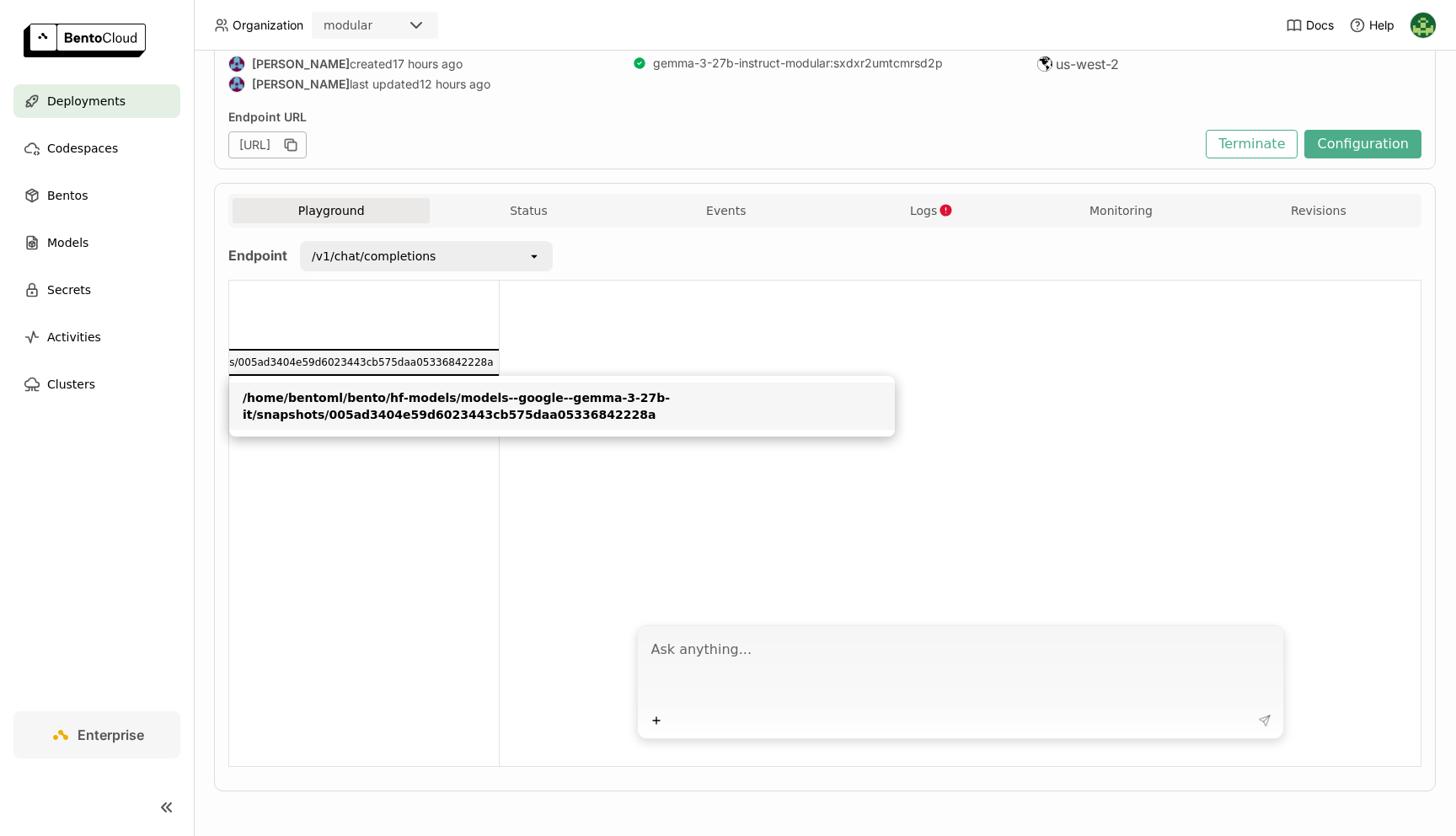
click at [455, 581] on aside "Settings Models /home/bentoml/bento/hf-models/models--google--gemma-3-27b-it/sn…" at bounding box center [365, 523] width 271 height 486
